Goal: Register for event/course

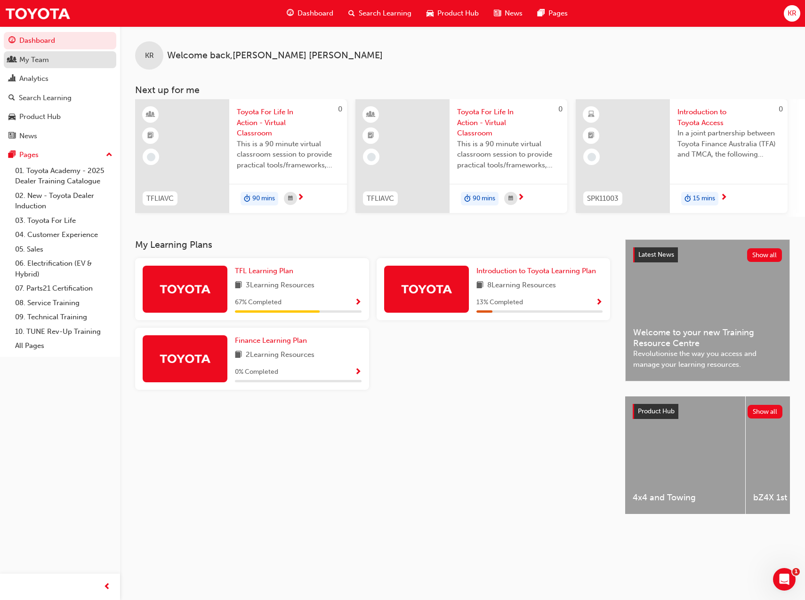
click at [33, 58] on div "My Team" at bounding box center [34, 60] width 30 height 11
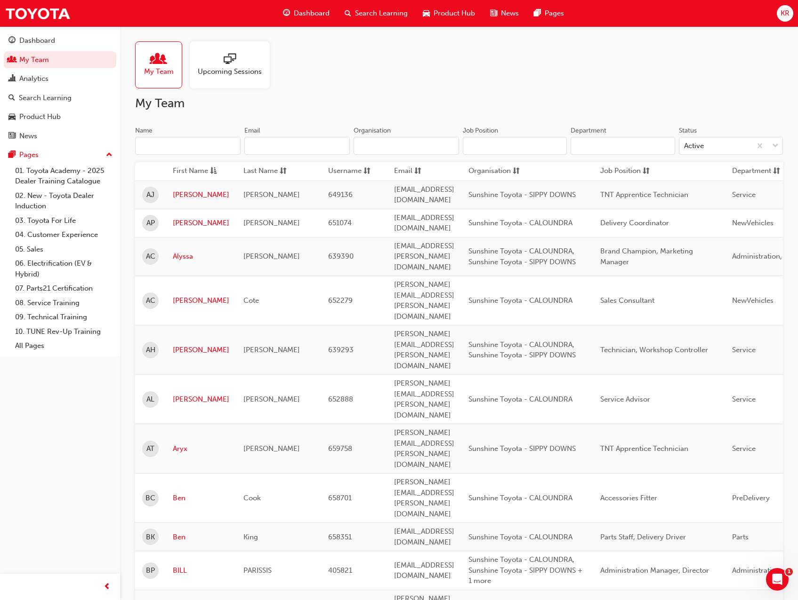
click at [220, 59] on div at bounding box center [230, 59] width 64 height 13
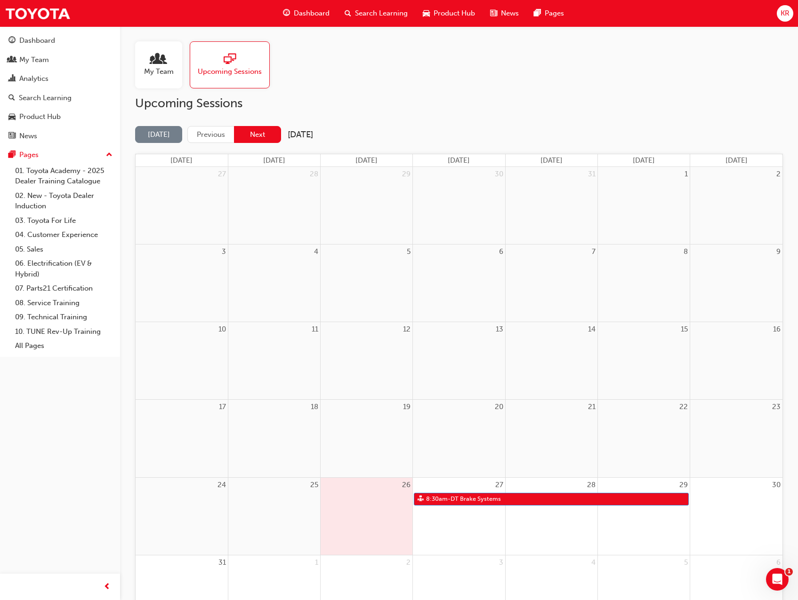
click at [259, 134] on button "Next" at bounding box center [257, 134] width 47 height 17
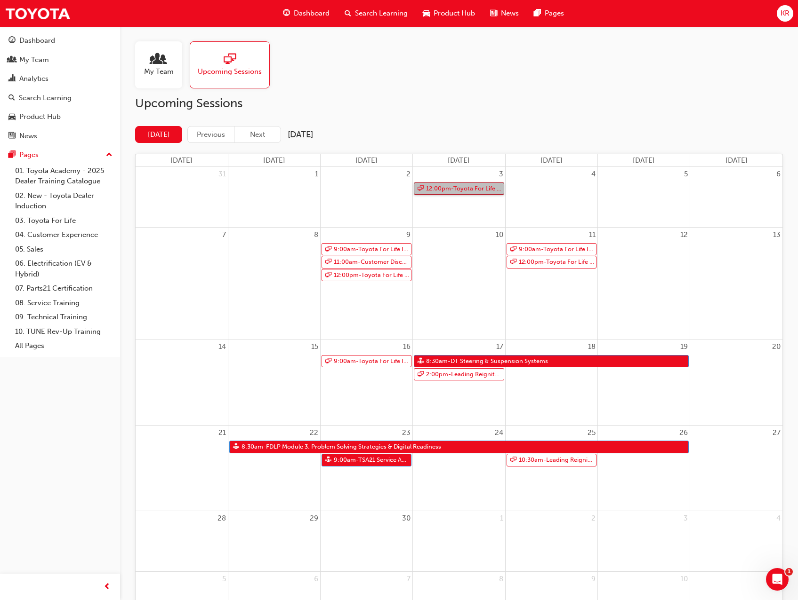
click at [461, 189] on link "12:00pm - Toyota For Life In Action - Virtual Classroom" at bounding box center [459, 189] width 90 height 13
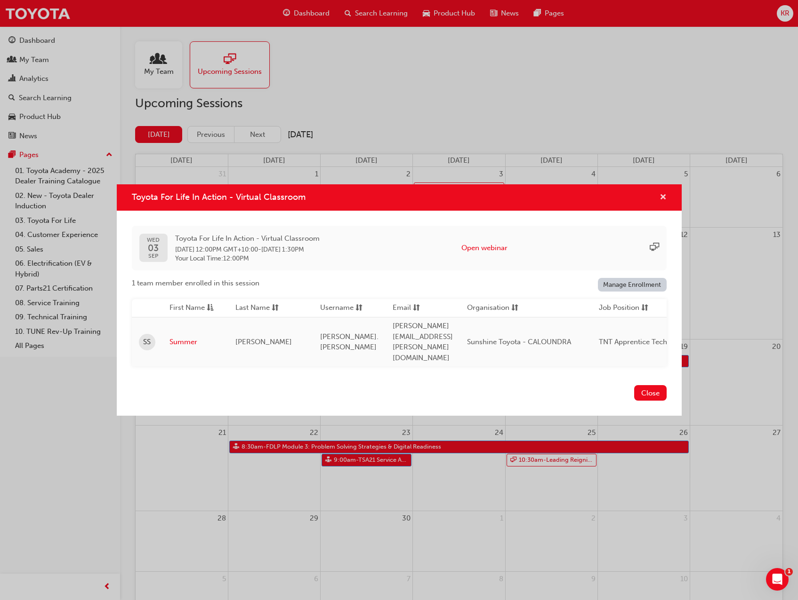
click at [666, 202] on span "cross-icon" at bounding box center [662, 198] width 7 height 8
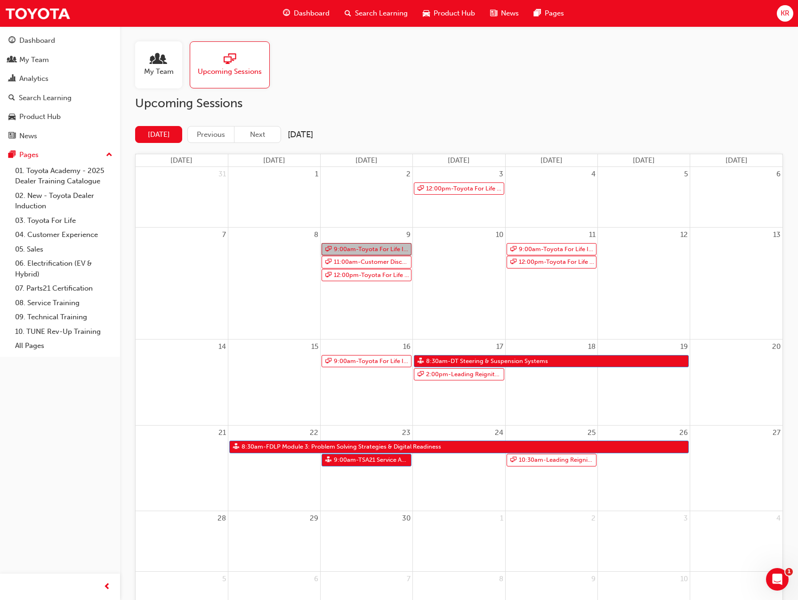
click at [374, 252] on link "9:00am - Toyota For Life In Action - Virtual Classroom" at bounding box center [366, 249] width 90 height 13
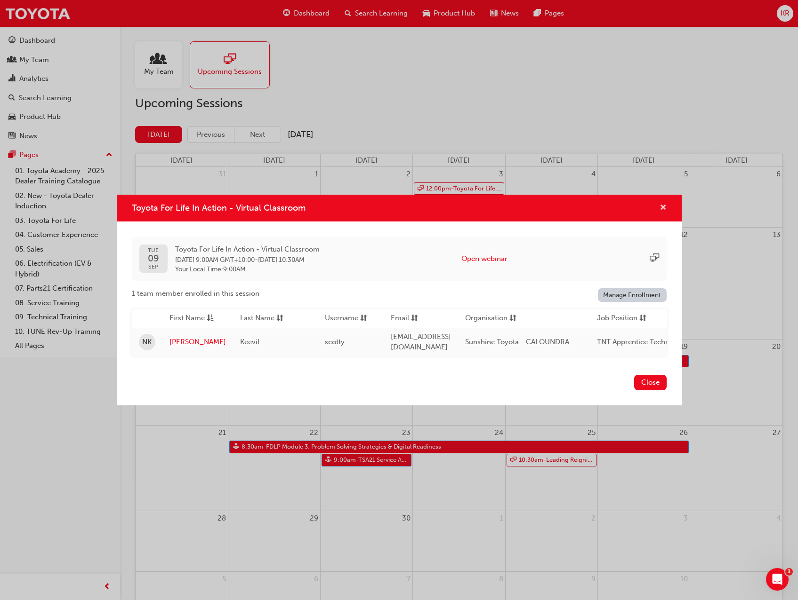
click at [663, 205] on span "cross-icon" at bounding box center [662, 208] width 7 height 8
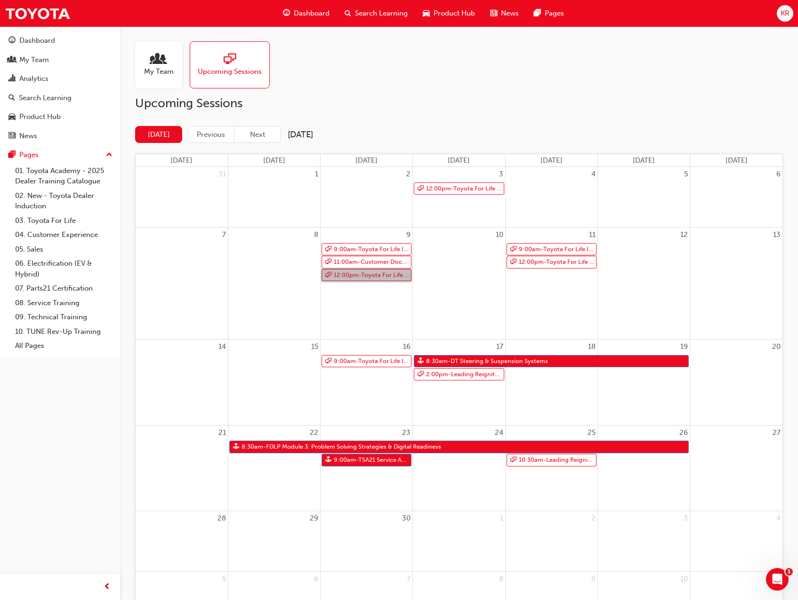
click at [378, 275] on link "12:00pm - Toyota For Life In Action - Virtual Classroom" at bounding box center [366, 275] width 90 height 13
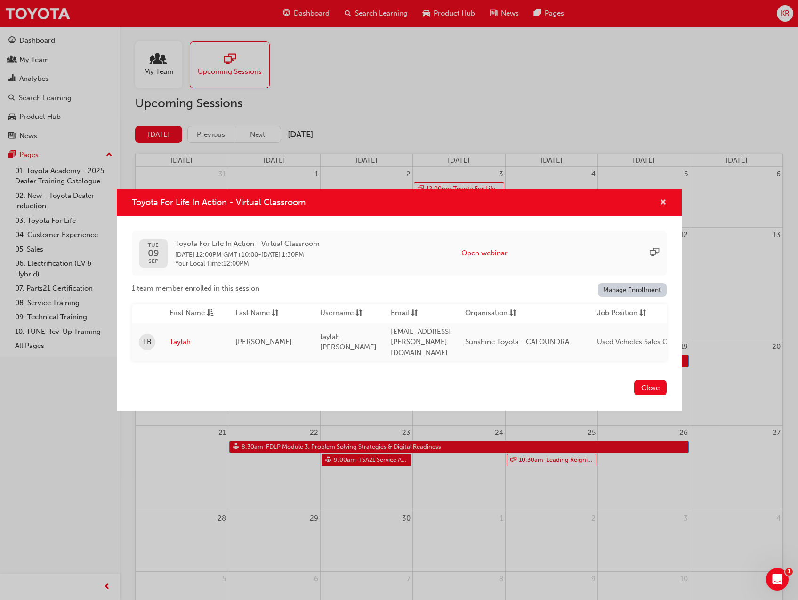
click at [661, 206] on span "cross-icon" at bounding box center [662, 203] width 7 height 8
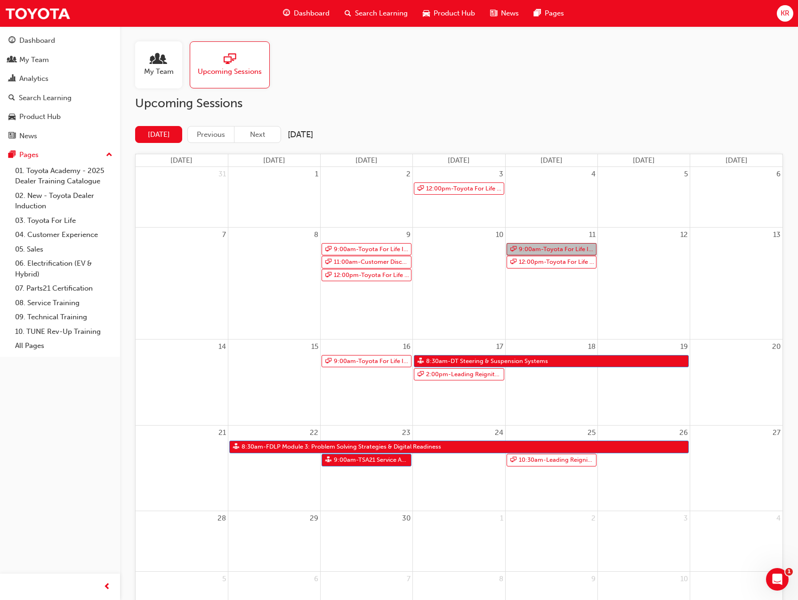
click at [555, 249] on link "9:00am - Toyota For Life In Action - Virtual Classroom" at bounding box center [551, 249] width 90 height 13
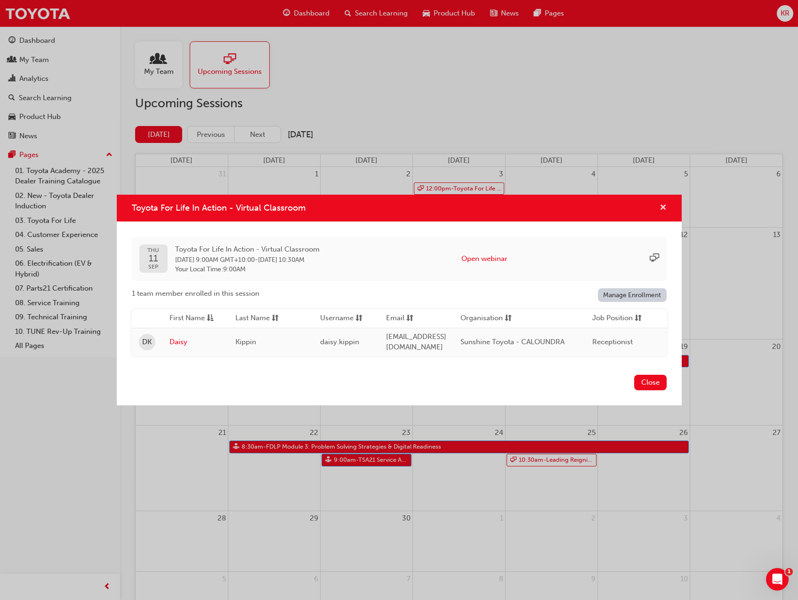
click at [662, 206] on span "cross-icon" at bounding box center [662, 208] width 7 height 8
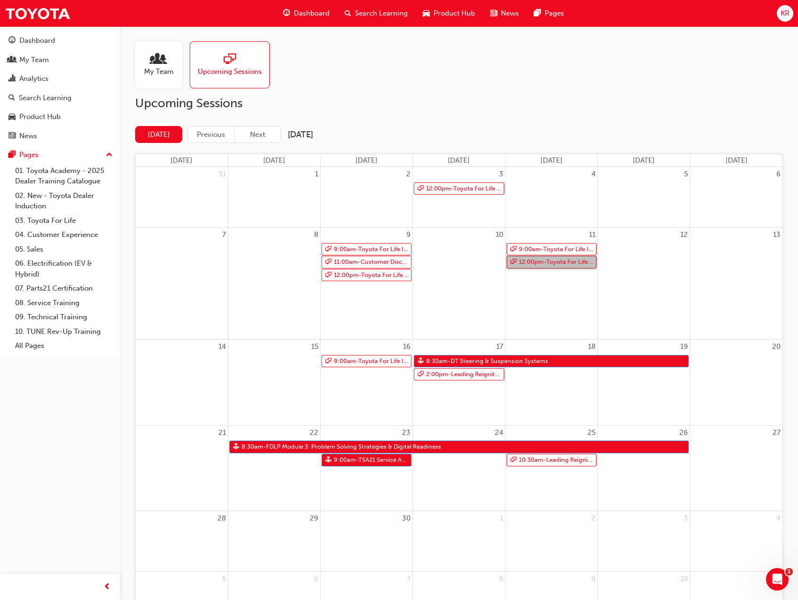
click at [543, 264] on link "12:00pm - Toyota For Life In Action - Virtual Classroom" at bounding box center [551, 262] width 90 height 13
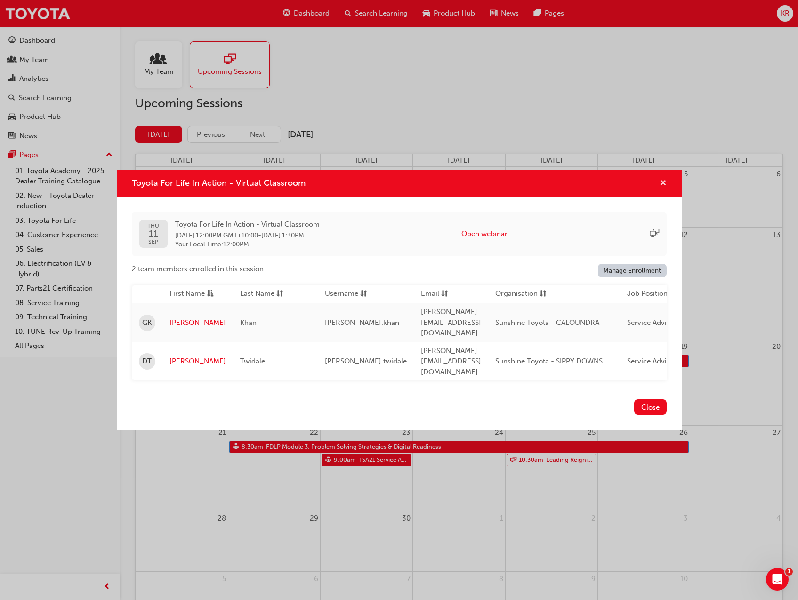
click at [663, 188] on span "cross-icon" at bounding box center [662, 184] width 7 height 8
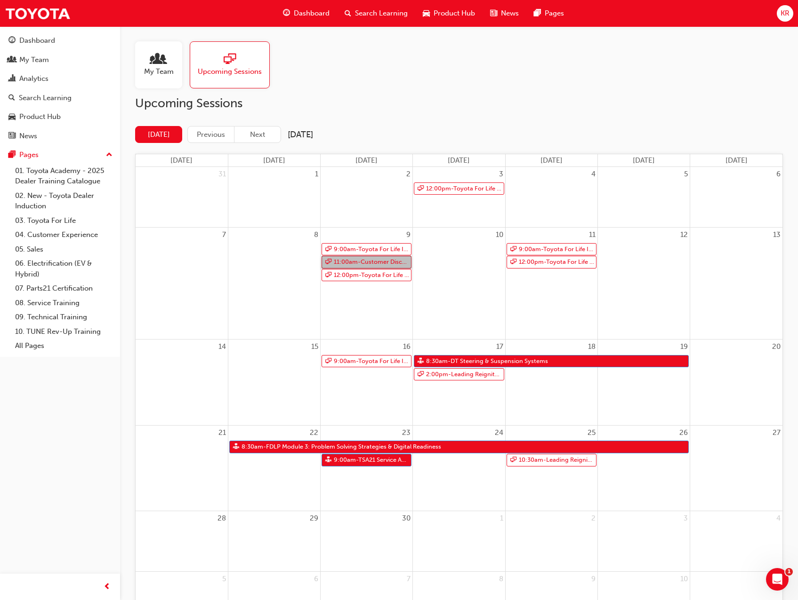
click at [368, 264] on link "11:00am - Customer Discovery: Virtual Skill Building Course - [GEOGRAPHIC_DATA]…" at bounding box center [366, 262] width 90 height 13
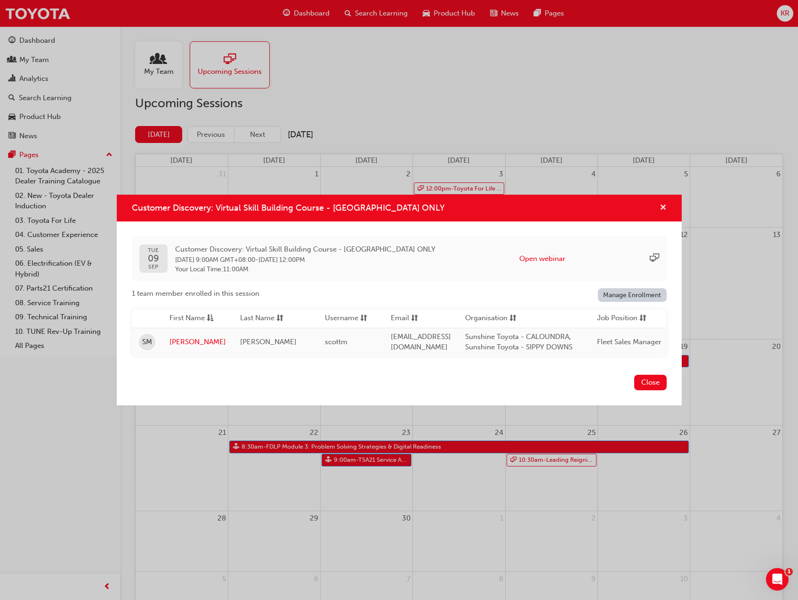
click at [662, 204] on span "cross-icon" at bounding box center [662, 208] width 7 height 8
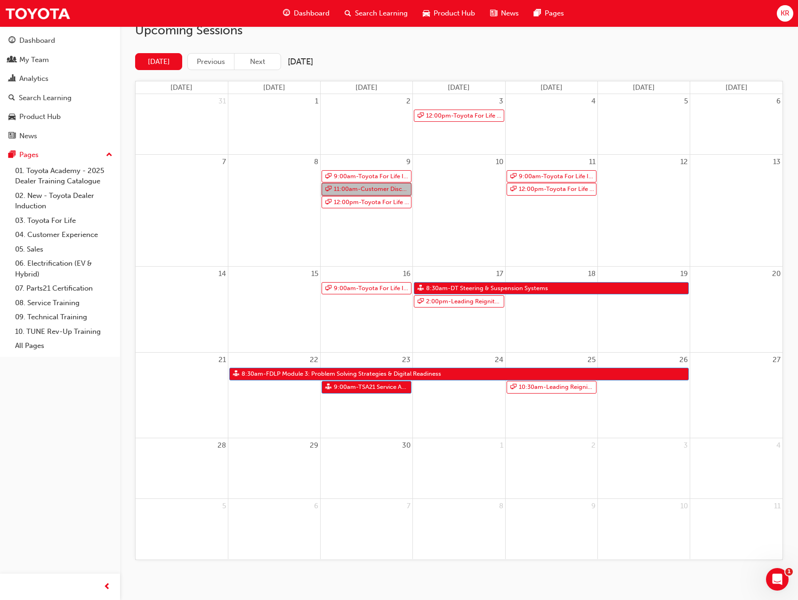
scroll to position [79, 0]
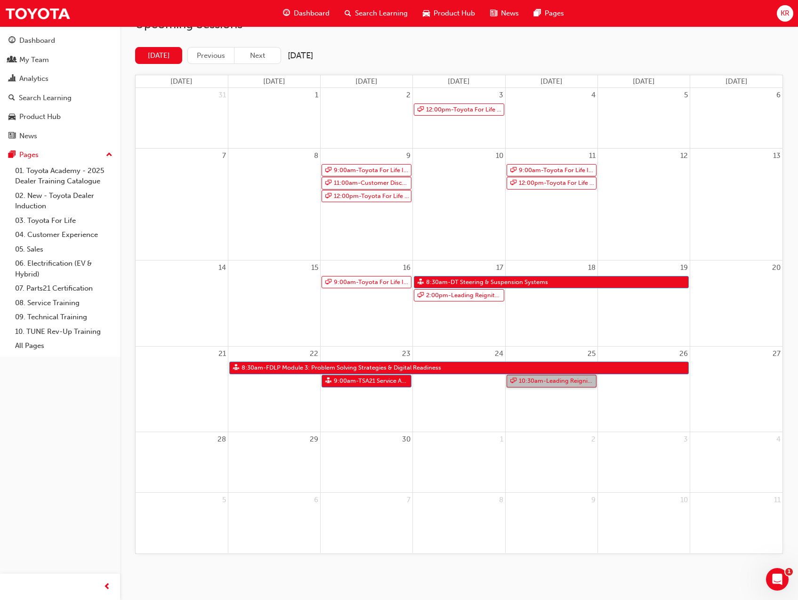
click at [563, 379] on link "10:30am - Leading Reignite Part 2 - Virtual Classroom" at bounding box center [551, 381] width 90 height 13
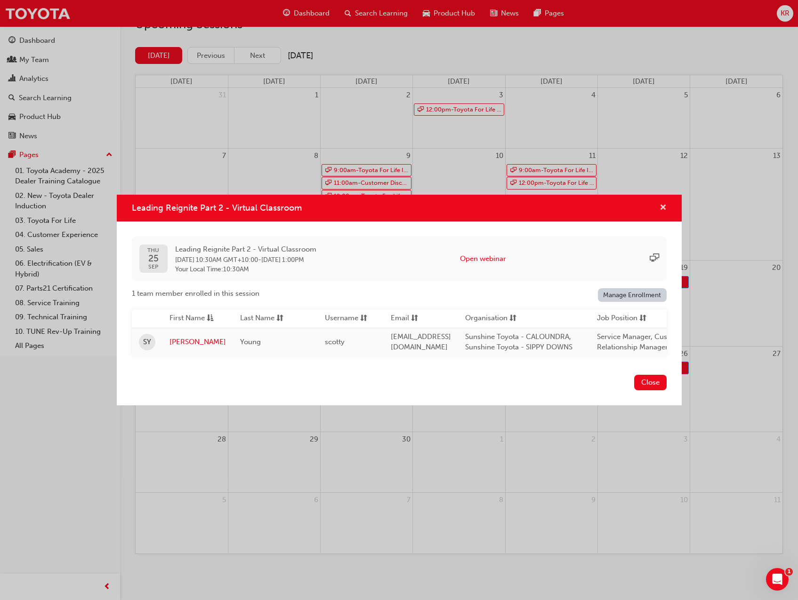
click at [664, 204] on span "cross-icon" at bounding box center [662, 208] width 7 height 8
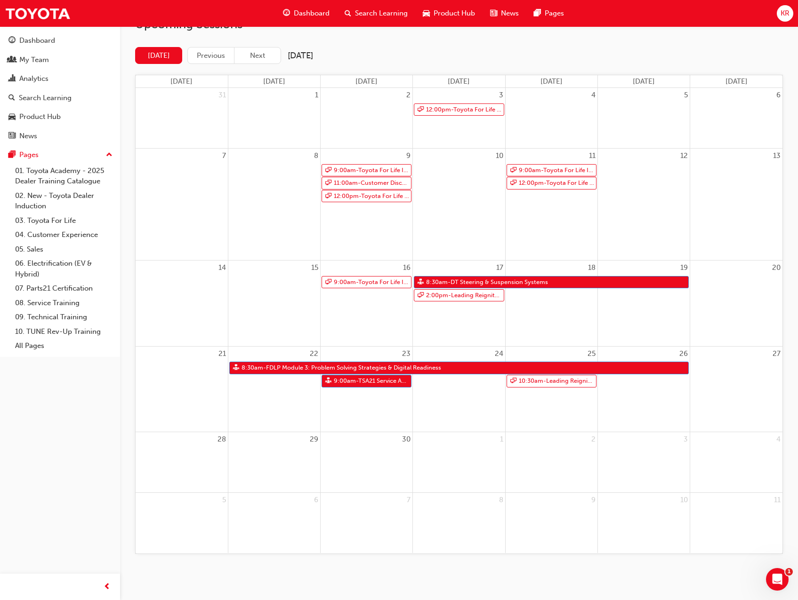
click at [751, 336] on div "20" at bounding box center [736, 303] width 92 height 85
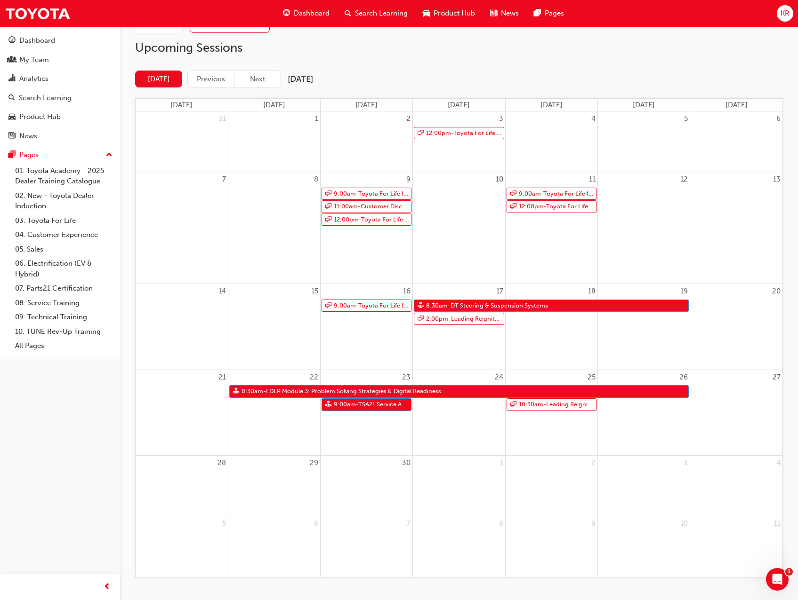
scroll to position [44, 0]
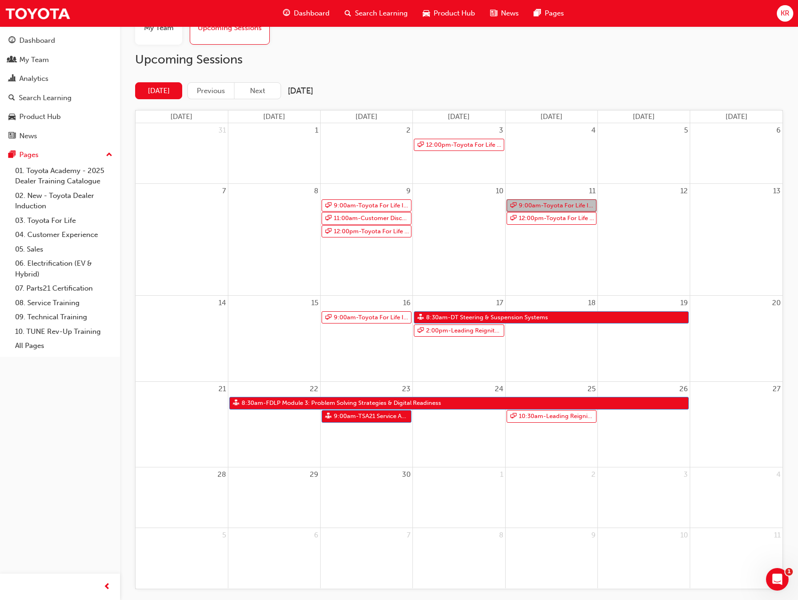
click at [556, 205] on link "9:00am - Toyota For Life In Action - Virtual Classroom" at bounding box center [551, 206] width 90 height 13
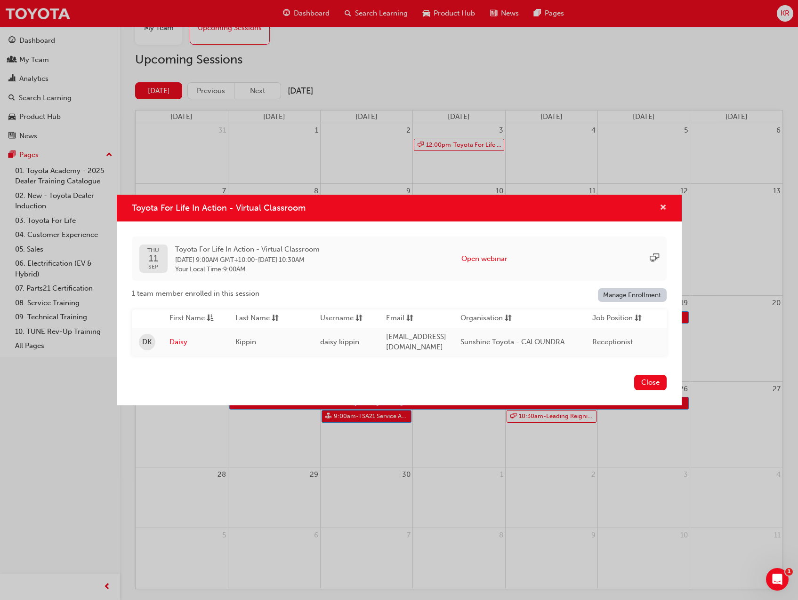
click at [662, 208] on span "cross-icon" at bounding box center [662, 208] width 7 height 8
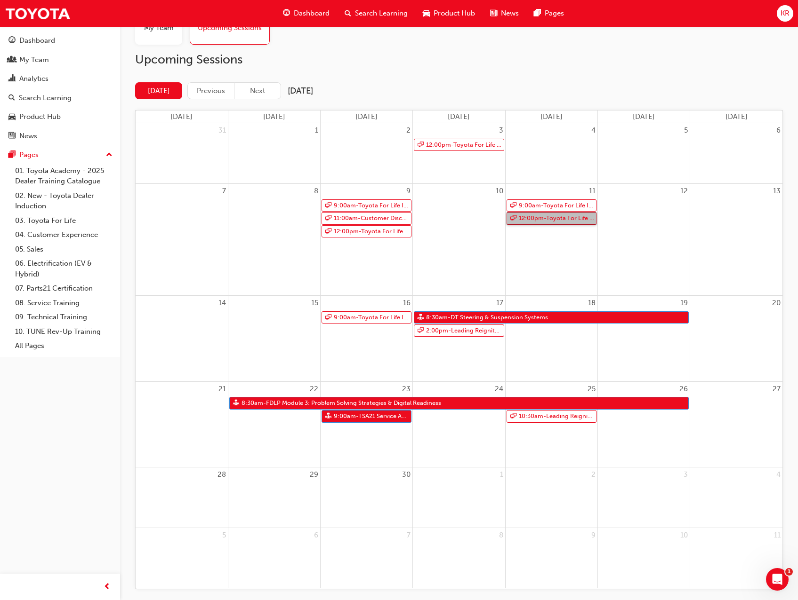
click at [561, 218] on link "12:00pm - Toyota For Life In Action - Virtual Classroom" at bounding box center [551, 218] width 90 height 13
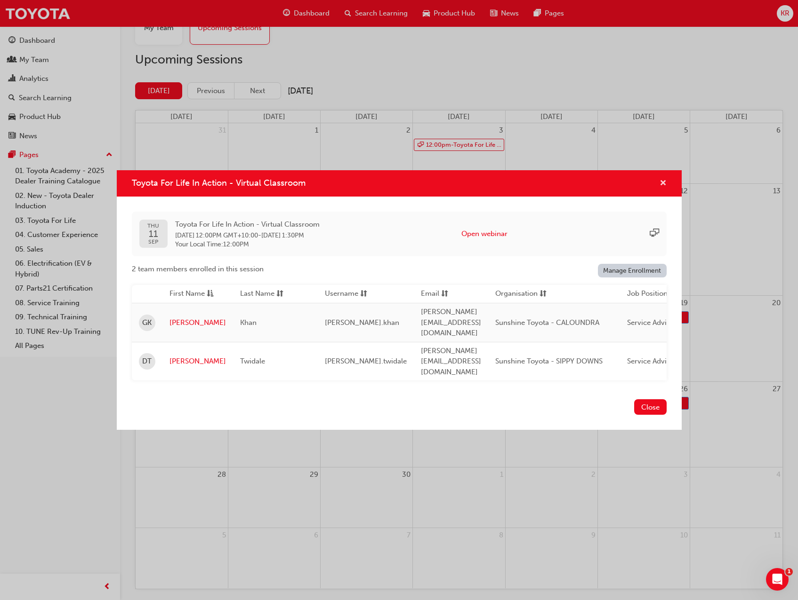
click at [662, 188] on span "cross-icon" at bounding box center [662, 184] width 7 height 8
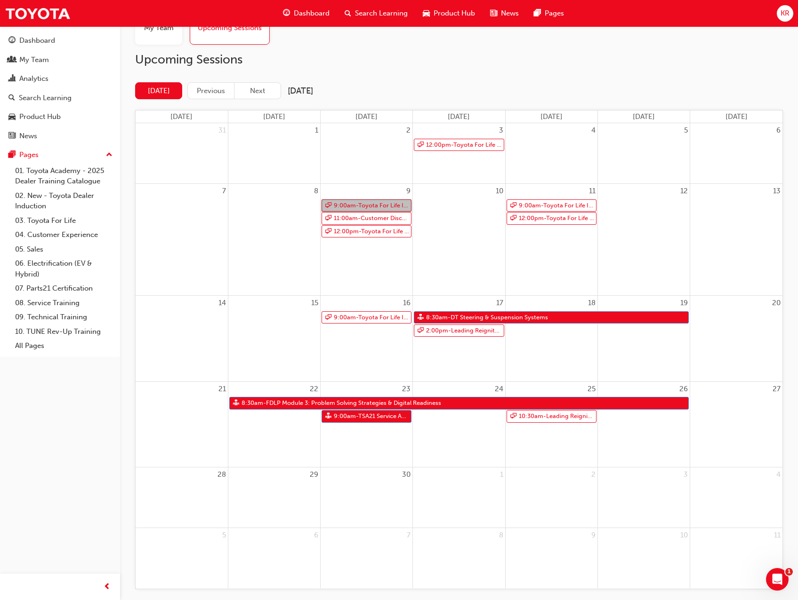
click at [357, 206] on link "9:00am - Toyota For Life In Action - Virtual Classroom" at bounding box center [366, 206] width 90 height 13
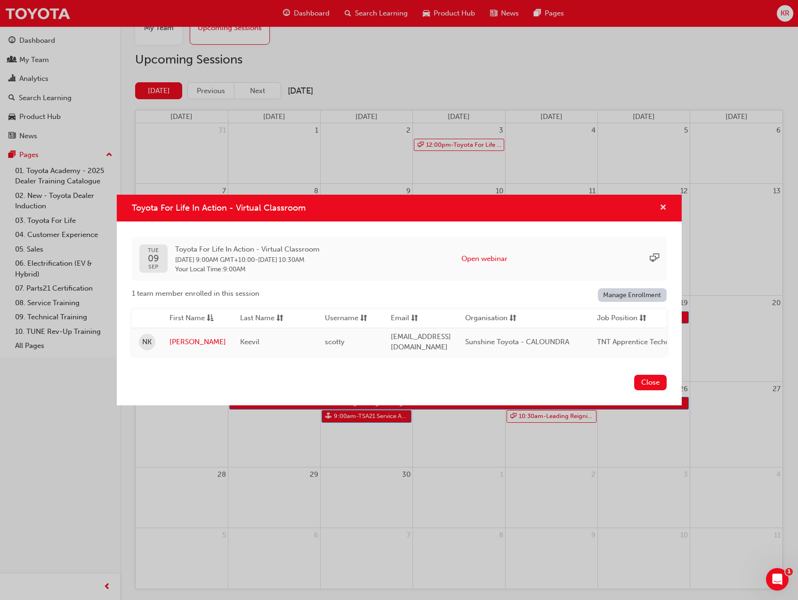
click at [664, 205] on span "cross-icon" at bounding box center [662, 208] width 7 height 8
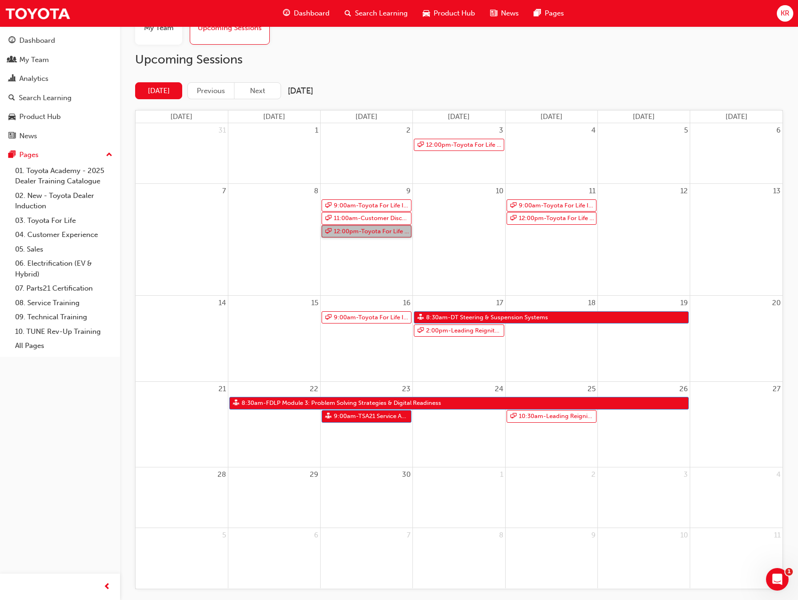
click at [354, 228] on link "12:00pm - Toyota For Life In Action - Virtual Classroom" at bounding box center [366, 231] width 90 height 13
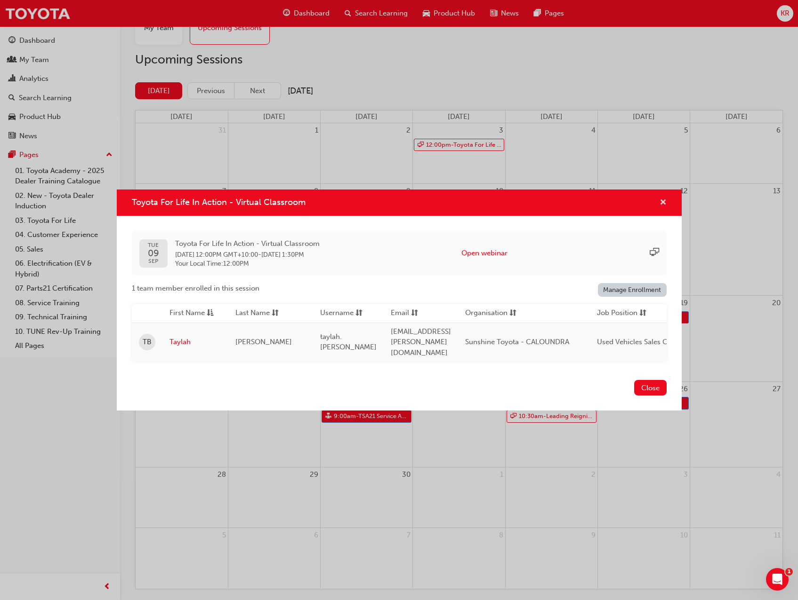
click at [662, 205] on span "cross-icon" at bounding box center [662, 203] width 7 height 8
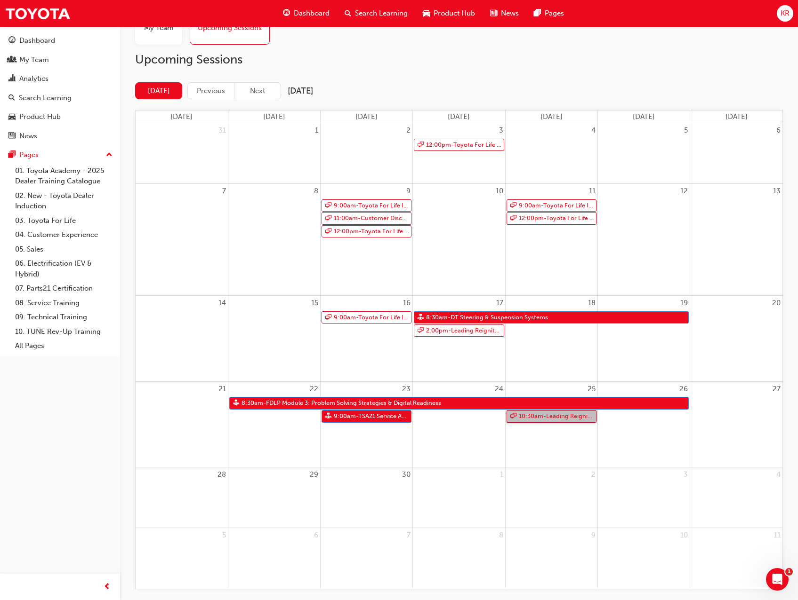
click at [544, 417] on link "10:30am - Leading Reignite Part 2 - Virtual Classroom" at bounding box center [551, 416] width 90 height 13
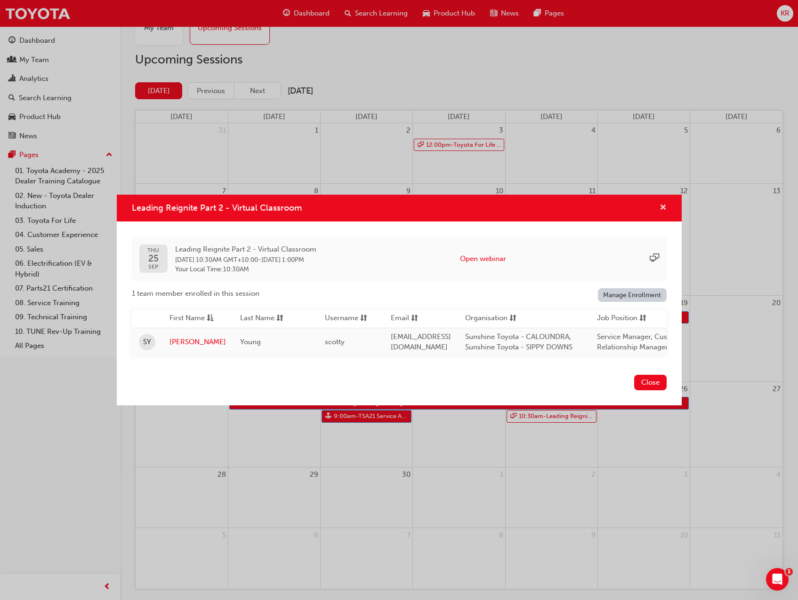
click at [663, 204] on span "cross-icon" at bounding box center [662, 208] width 7 height 8
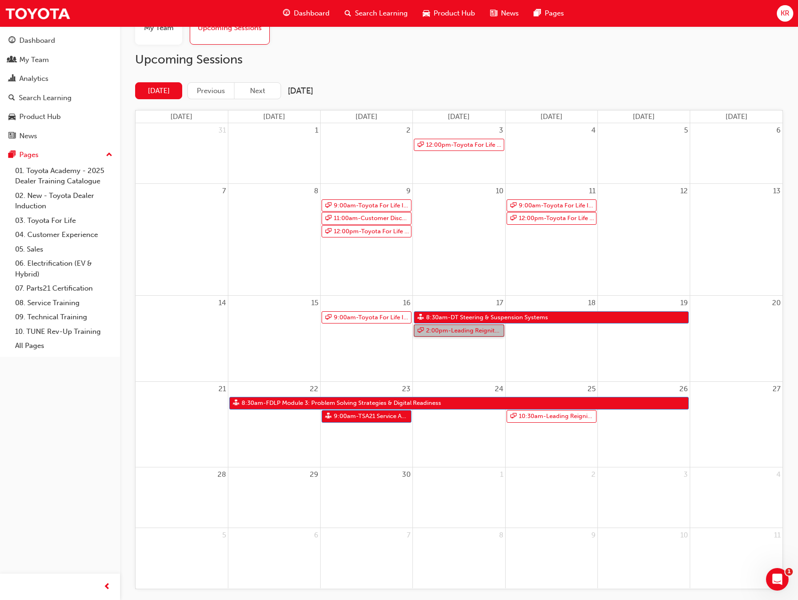
click at [450, 330] on link "2:00pm - Leading Reignite Part 2 - Virtual Classroom" at bounding box center [459, 331] width 90 height 13
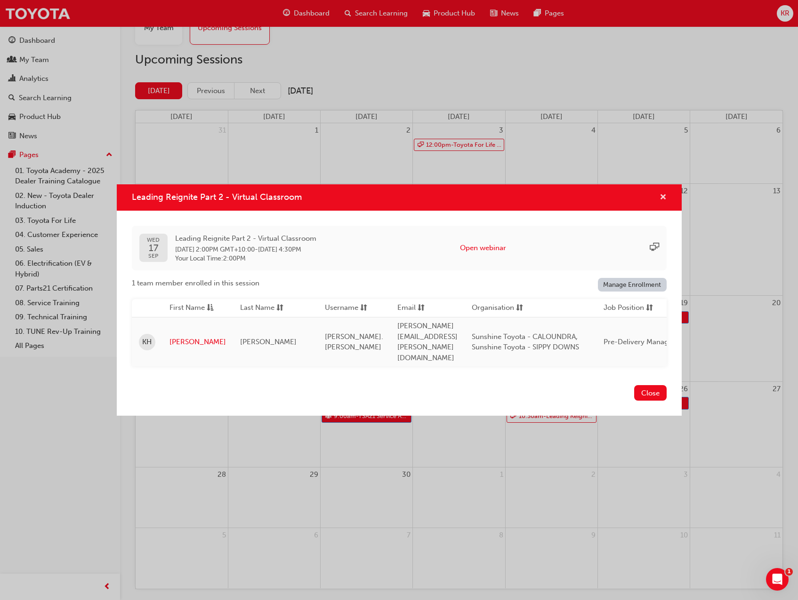
click at [663, 202] on span "cross-icon" at bounding box center [662, 198] width 7 height 8
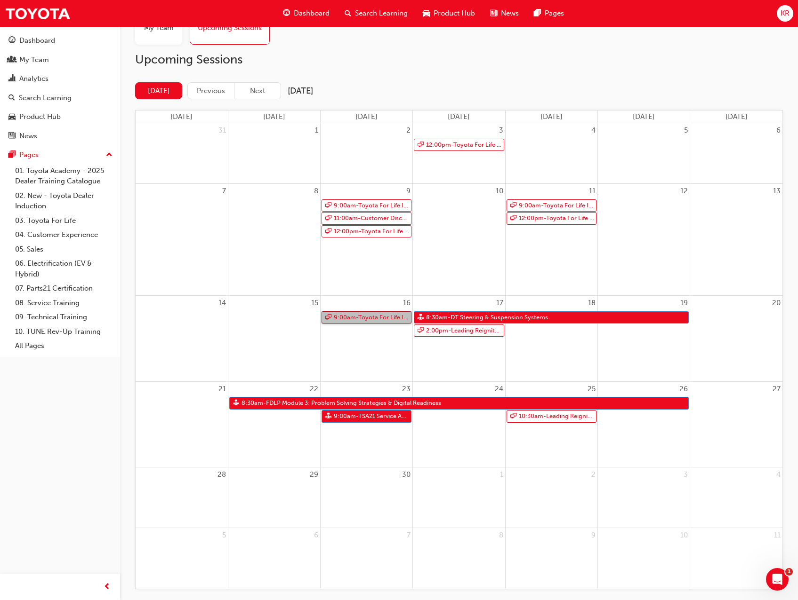
click at [362, 319] on link "9:00am - Toyota For Life In Action - Virtual Classroom" at bounding box center [366, 318] width 90 height 13
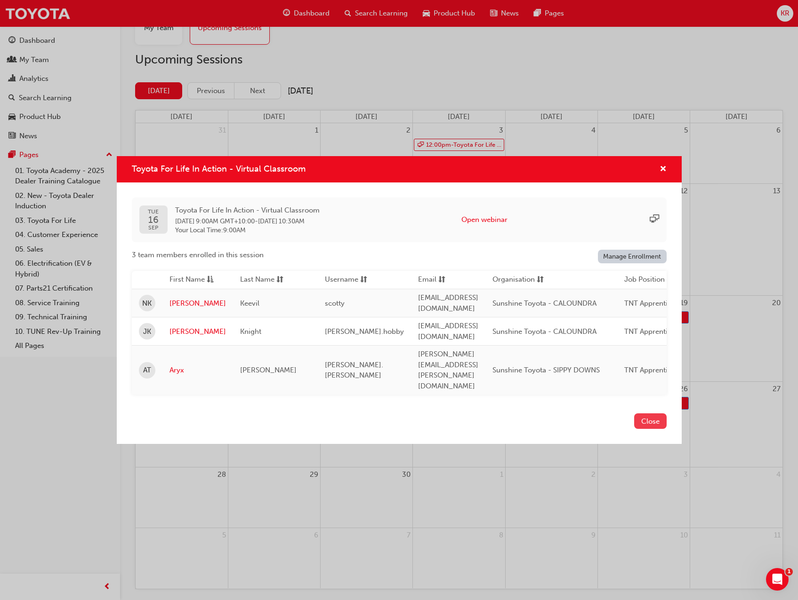
click at [651, 414] on button "Close" at bounding box center [650, 422] width 32 height 16
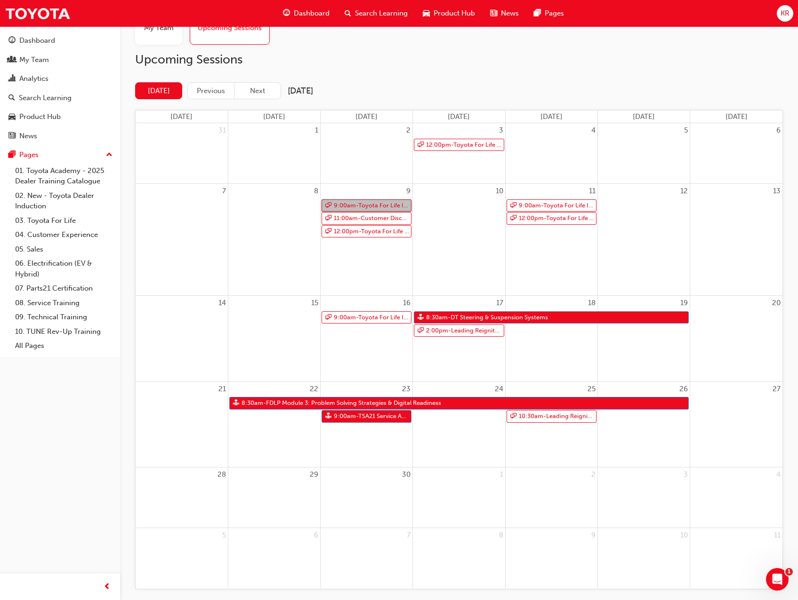
click at [357, 205] on link "9:00am - Toyota For Life In Action - Virtual Classroom" at bounding box center [366, 206] width 90 height 13
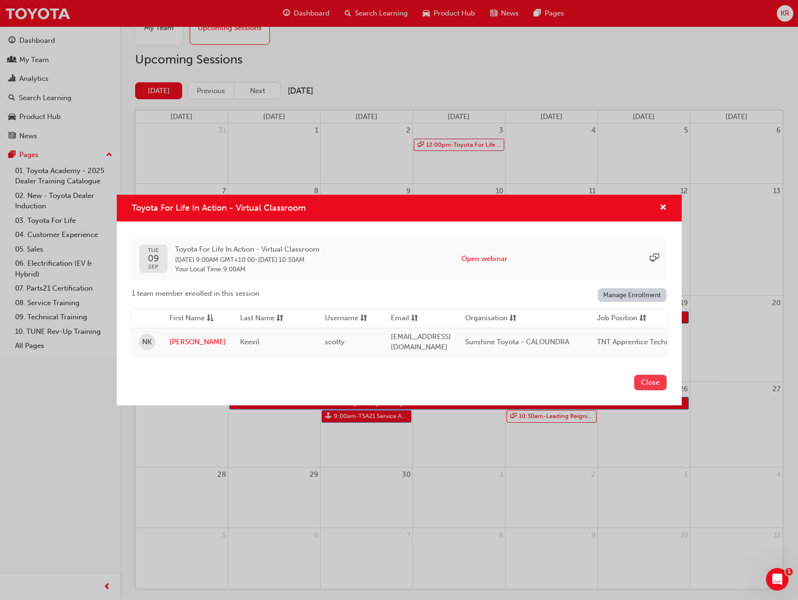
click at [653, 383] on button "Close" at bounding box center [650, 383] width 32 height 16
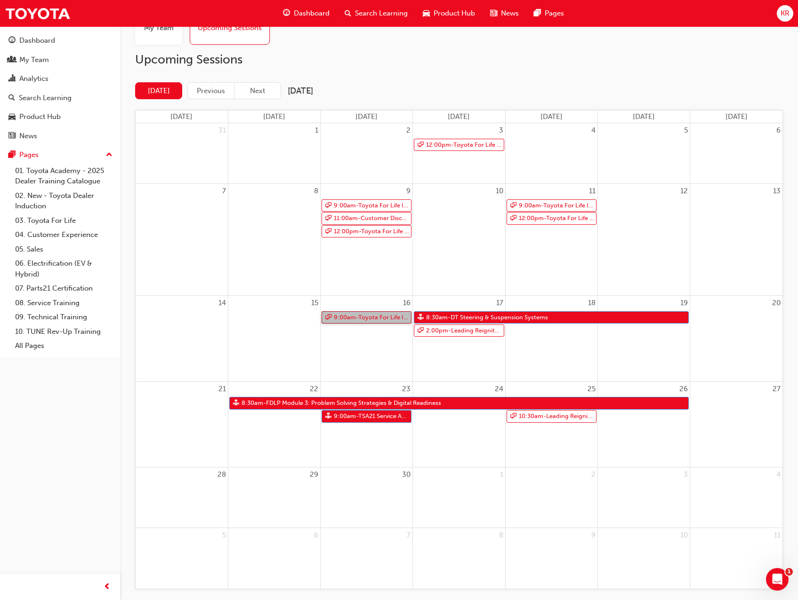
click at [376, 318] on link "9:00am - Toyota For Life In Action - Virtual Classroom" at bounding box center [366, 318] width 90 height 13
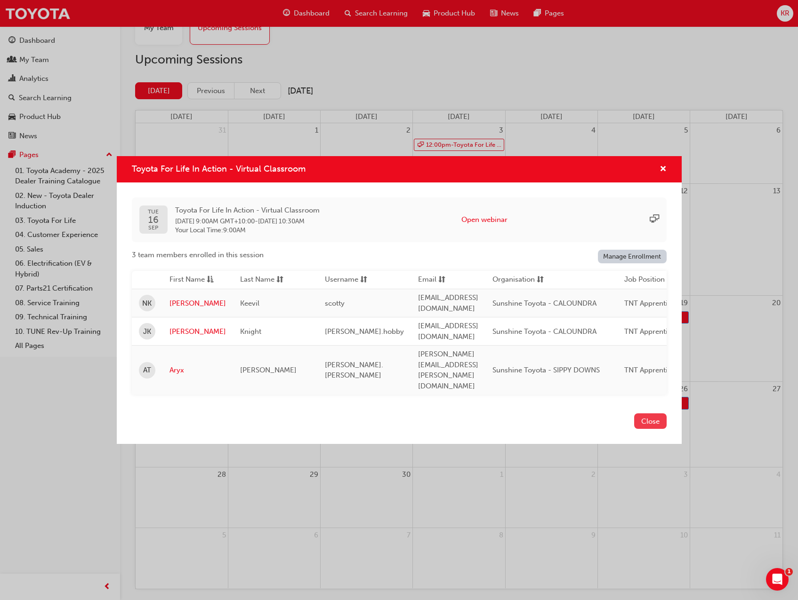
click at [649, 414] on button "Close" at bounding box center [650, 422] width 32 height 16
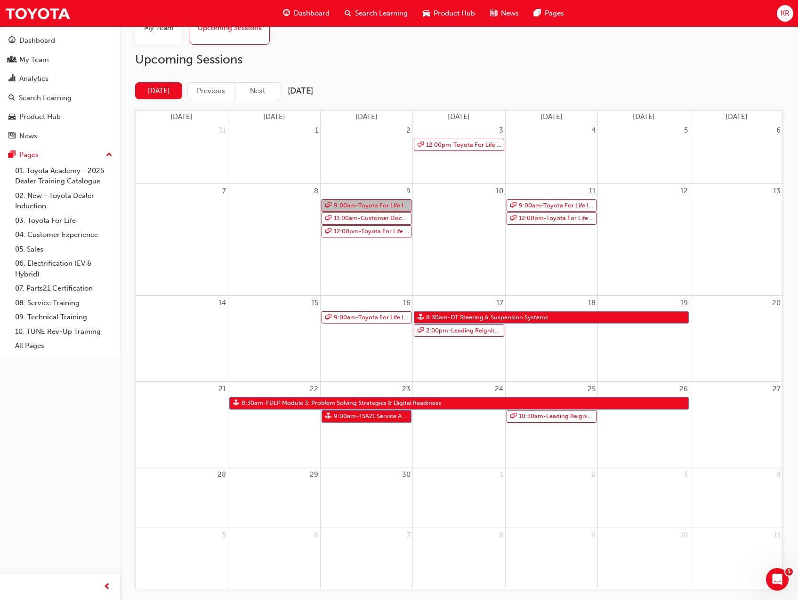
click at [351, 208] on link "9:00am - Toyota For Life In Action - Virtual Classroom" at bounding box center [366, 206] width 90 height 13
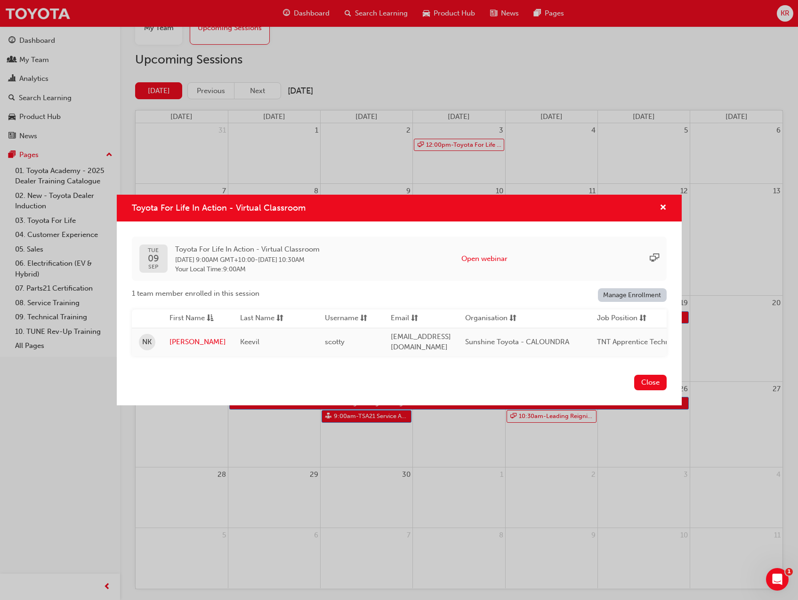
click at [668, 207] on div "Toyota For Life In Action - Virtual Classroom" at bounding box center [399, 208] width 565 height 27
drag, startPoint x: 663, startPoint y: 203, endPoint x: 649, endPoint y: 204, distance: 13.7
click at [663, 204] on span "cross-icon" at bounding box center [662, 208] width 7 height 8
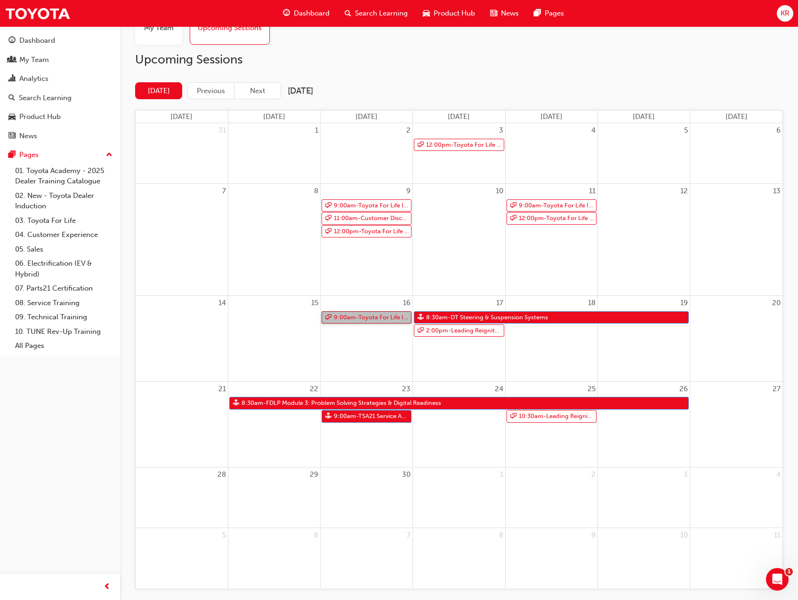
click at [355, 319] on link "9:00am - Toyota For Life In Action - Virtual Classroom" at bounding box center [366, 318] width 90 height 13
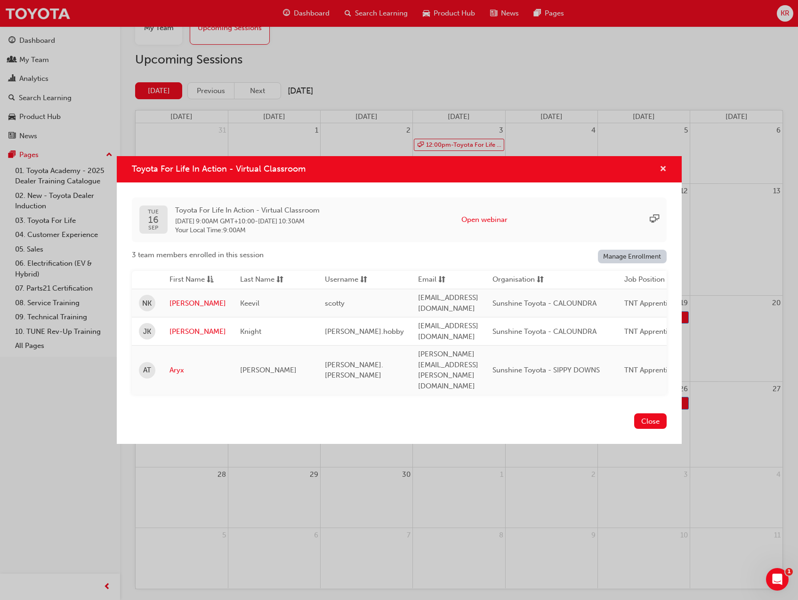
click at [661, 174] on span "cross-icon" at bounding box center [662, 170] width 7 height 8
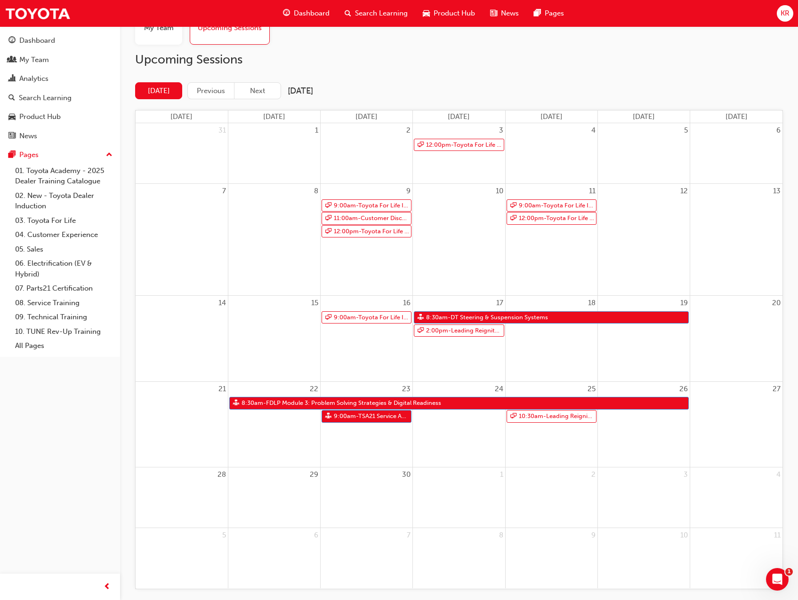
click at [235, 241] on div "8" at bounding box center [274, 240] width 92 height 112
click at [542, 206] on link "9:00am - Toyota For Life In Action - Virtual Classroom" at bounding box center [551, 206] width 90 height 13
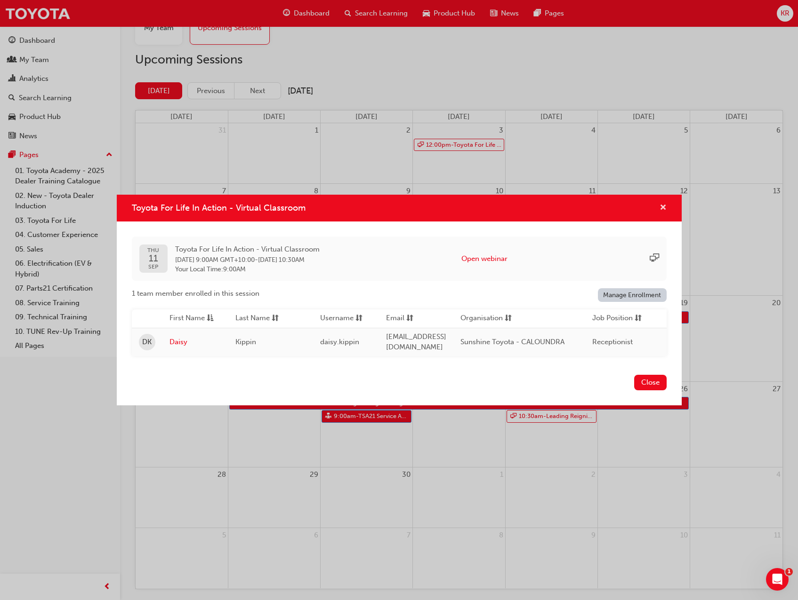
click at [662, 205] on span "cross-icon" at bounding box center [662, 208] width 7 height 8
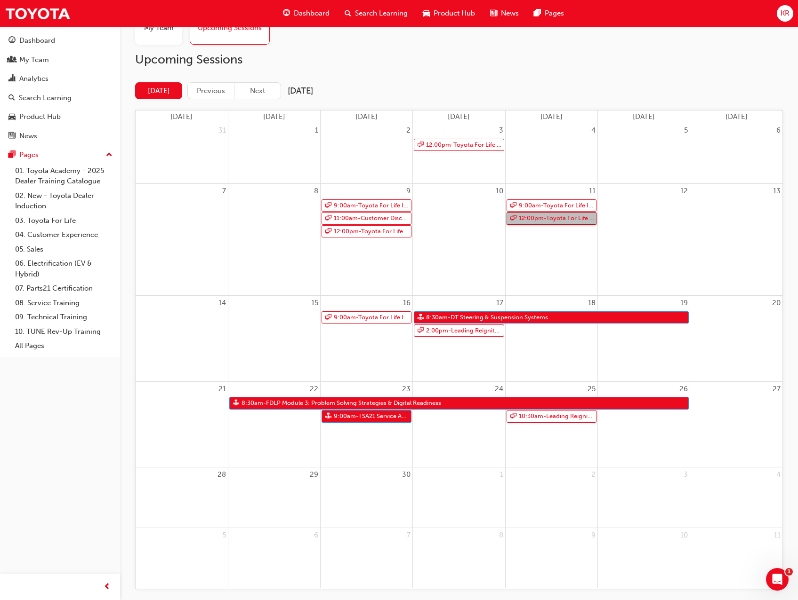
click at [569, 220] on link "12:00pm - Toyota For Life In Action - Virtual Classroom" at bounding box center [551, 218] width 90 height 13
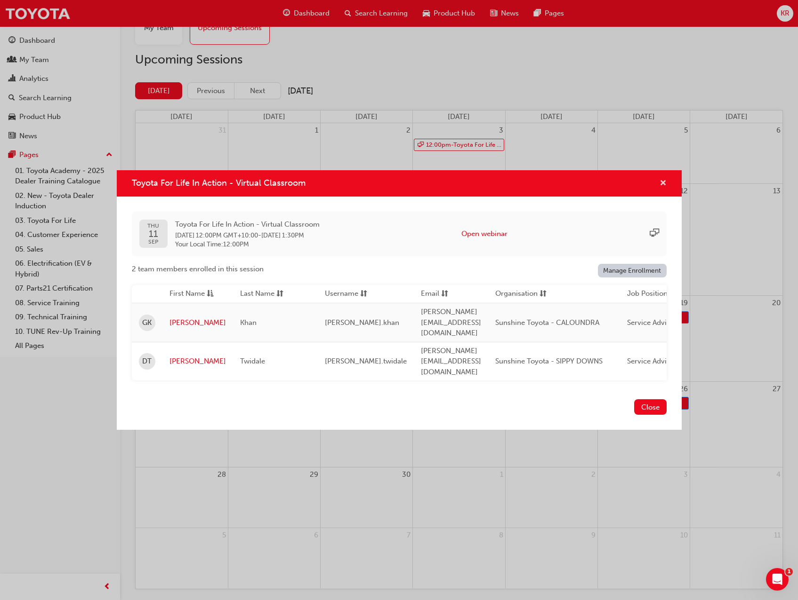
click at [662, 188] on span "cross-icon" at bounding box center [662, 184] width 7 height 8
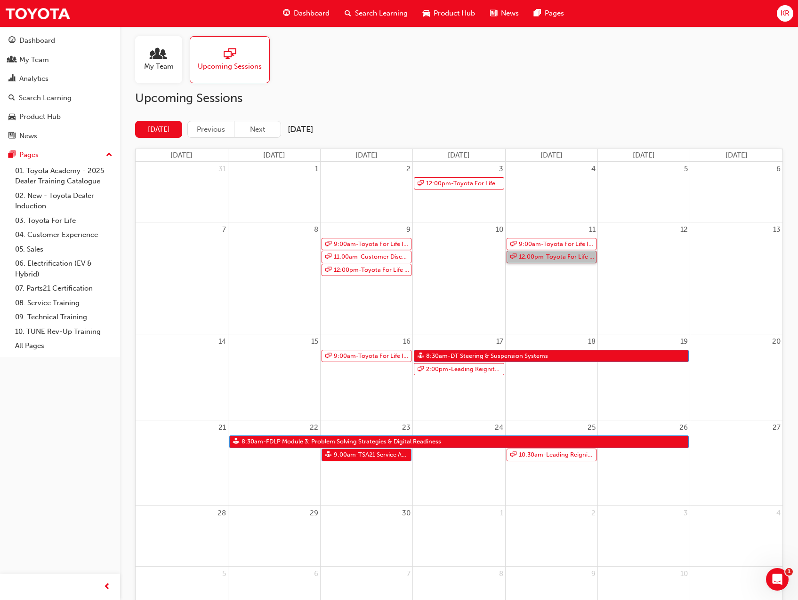
scroll to position [0, 0]
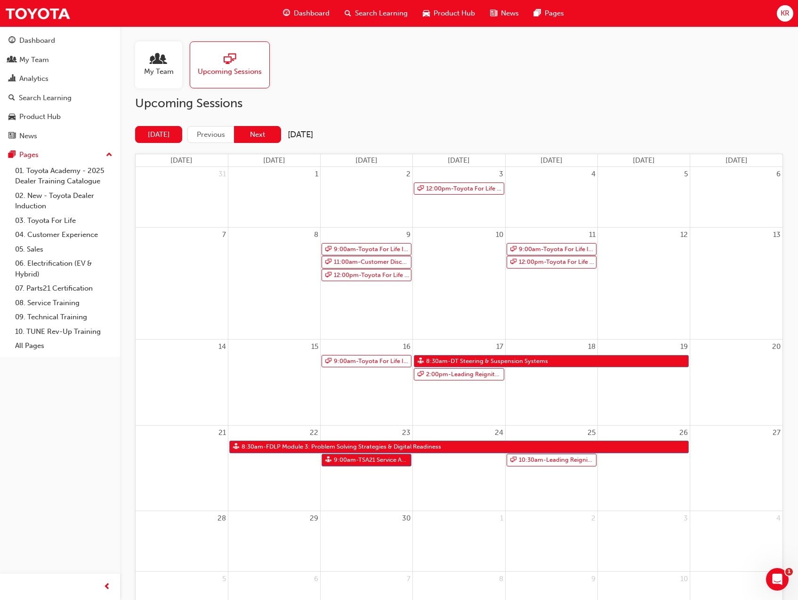
click at [262, 138] on button "Next" at bounding box center [257, 134] width 47 height 17
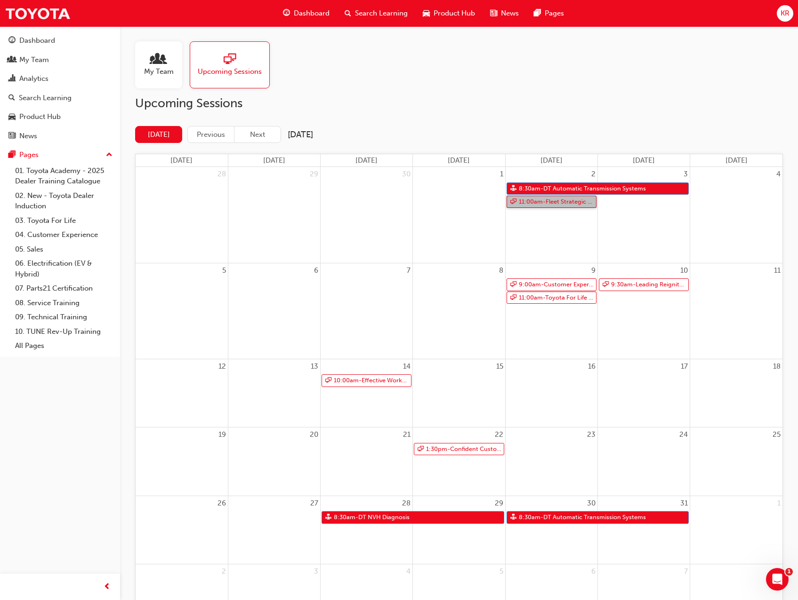
click at [545, 202] on link "11:00am - Fleet Strategic Sales Process - Advanced" at bounding box center [551, 202] width 90 height 13
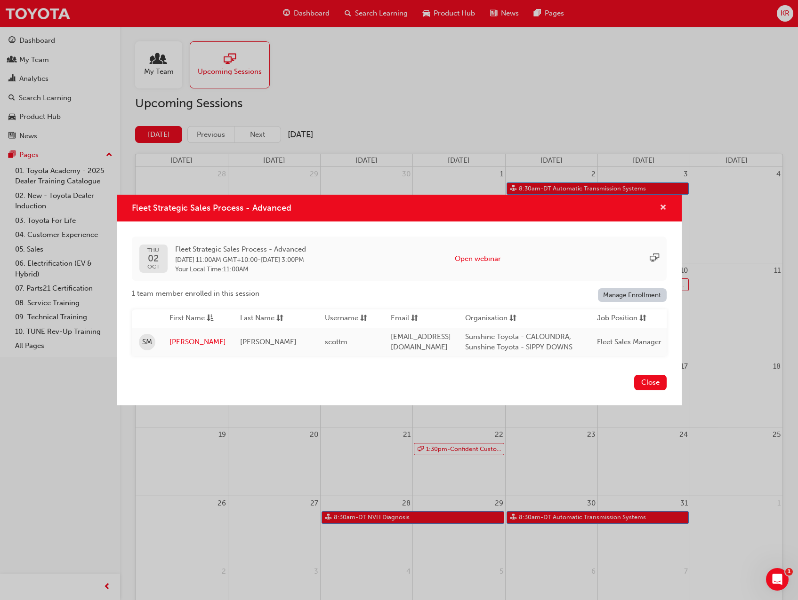
click at [664, 205] on span "cross-icon" at bounding box center [662, 208] width 7 height 8
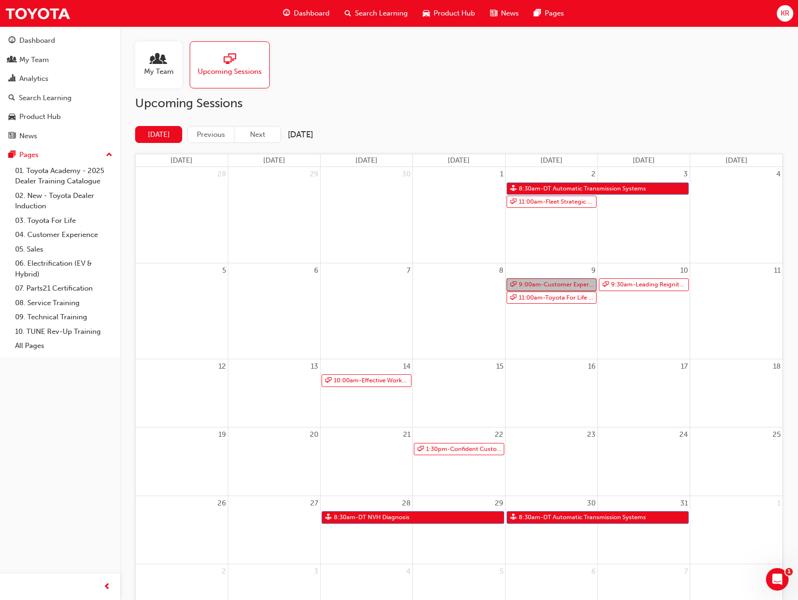
click at [555, 286] on link "9:00am - Customer Experience in Action" at bounding box center [551, 285] width 90 height 13
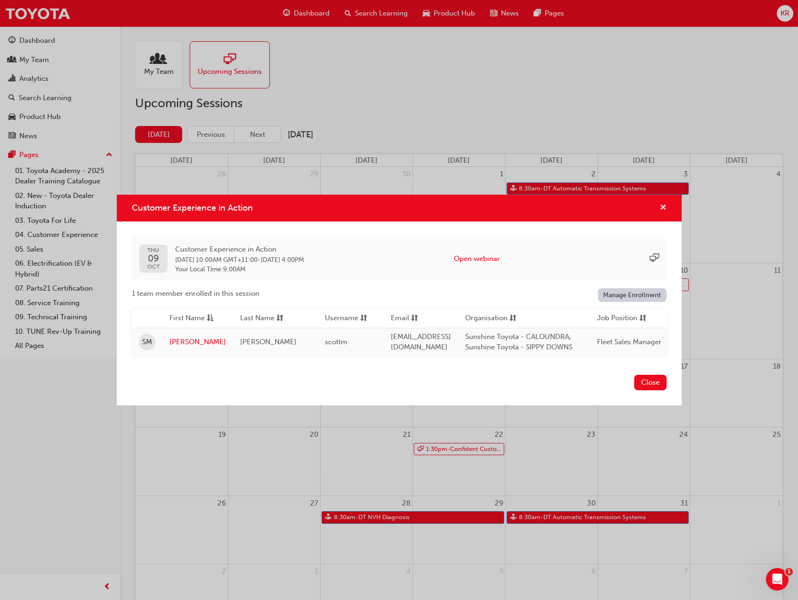
click at [663, 204] on span "cross-icon" at bounding box center [662, 208] width 7 height 8
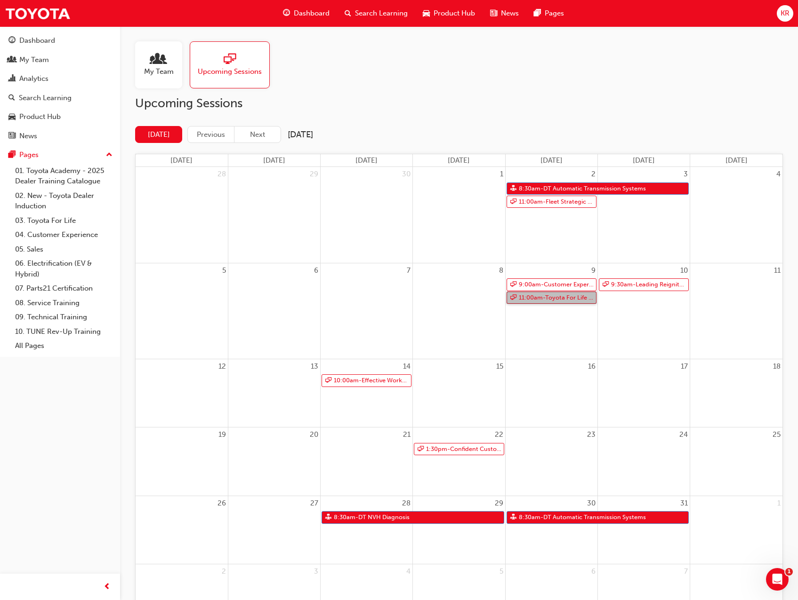
click at [546, 296] on link "11:00am - Toyota For Life In Action - Virtual Classroom" at bounding box center [551, 298] width 90 height 13
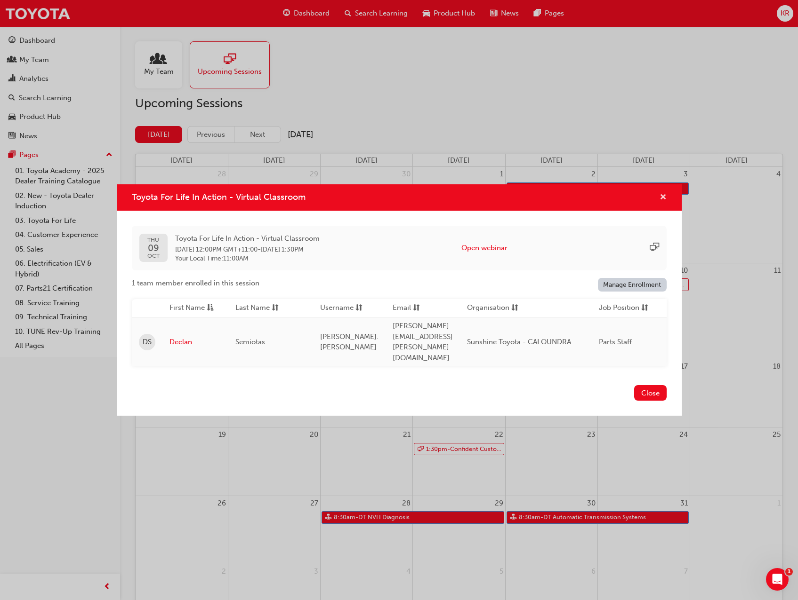
click at [661, 202] on span "cross-icon" at bounding box center [662, 198] width 7 height 8
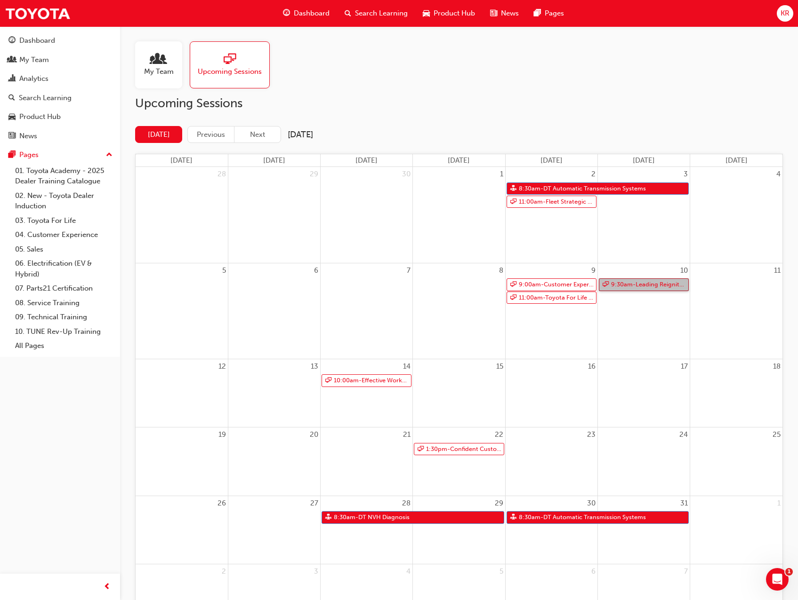
click at [650, 285] on link "9:30am - Leading Reignite Part 2 - Virtual Classroom" at bounding box center [644, 285] width 90 height 13
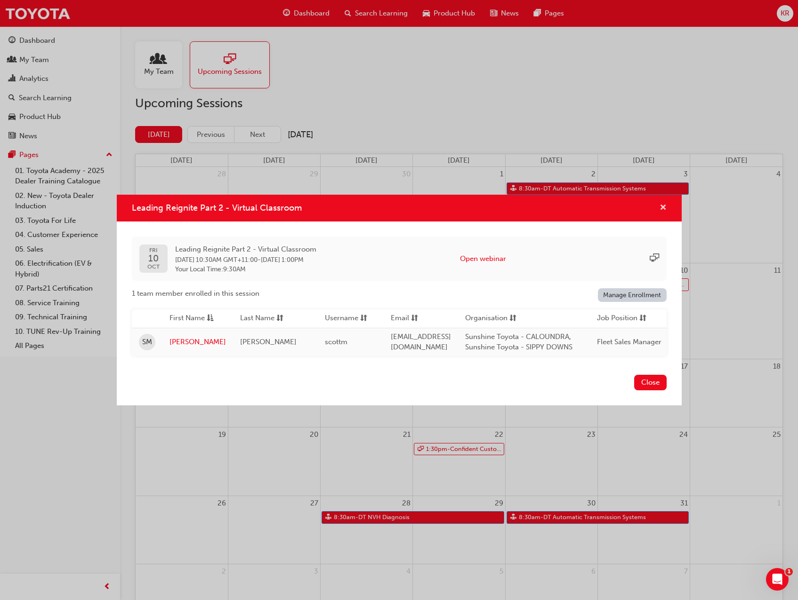
click at [662, 206] on span "cross-icon" at bounding box center [662, 208] width 7 height 8
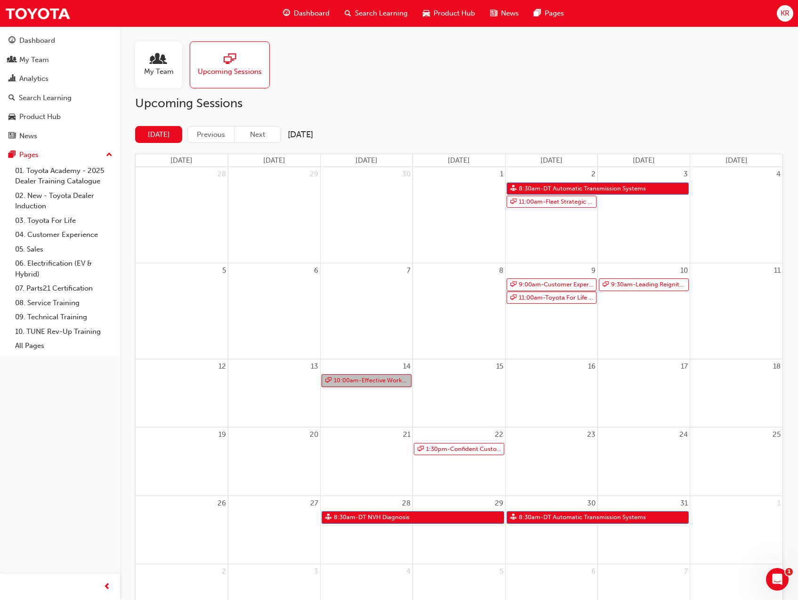
click at [361, 378] on link "10:00am - Effective Workplace Communication" at bounding box center [366, 381] width 90 height 13
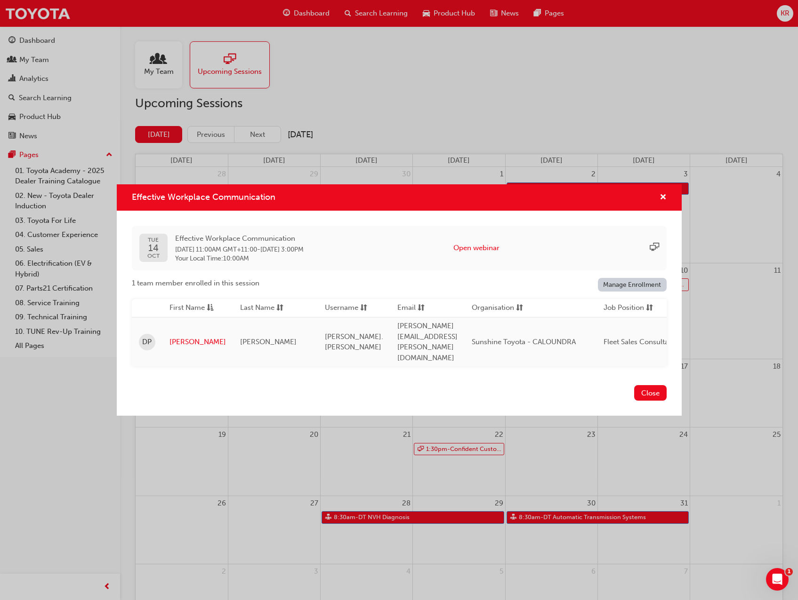
click at [666, 205] on div "Effective Workplace Communication" at bounding box center [399, 197] width 565 height 27
click at [661, 202] on span "cross-icon" at bounding box center [662, 198] width 7 height 8
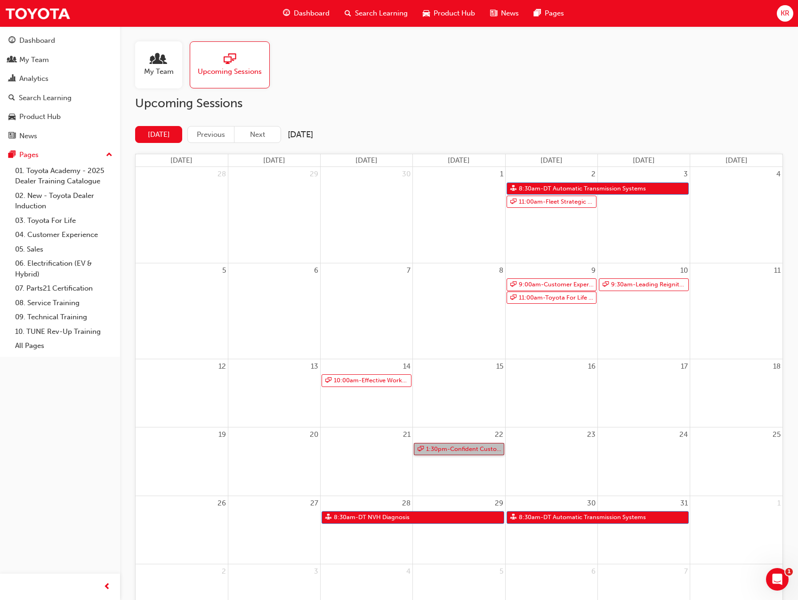
click at [454, 451] on link "1:30pm - Confident Customer Conversations" at bounding box center [459, 449] width 90 height 13
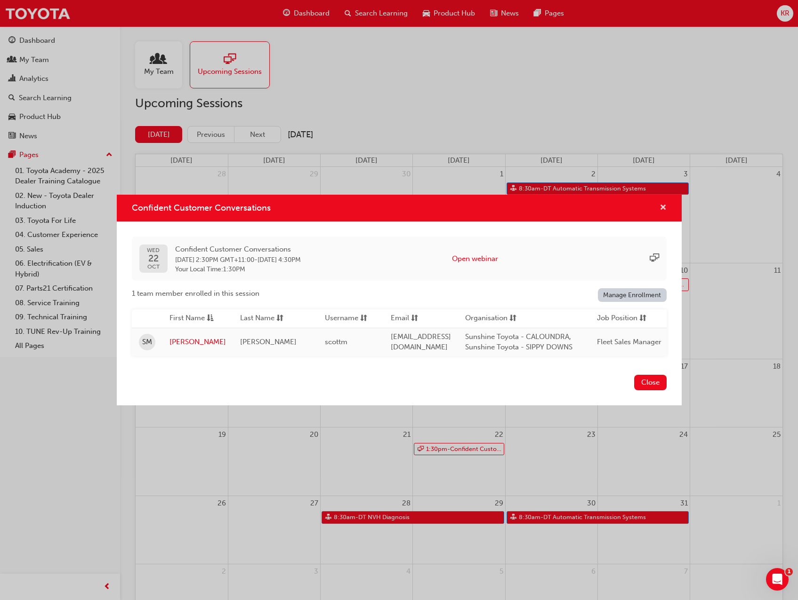
click at [663, 204] on span "cross-icon" at bounding box center [662, 208] width 7 height 8
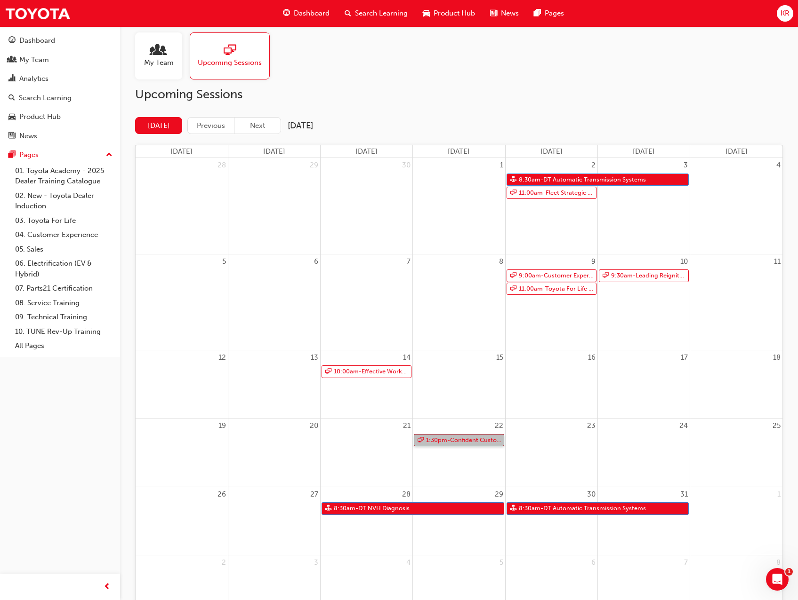
scroll to position [12, 0]
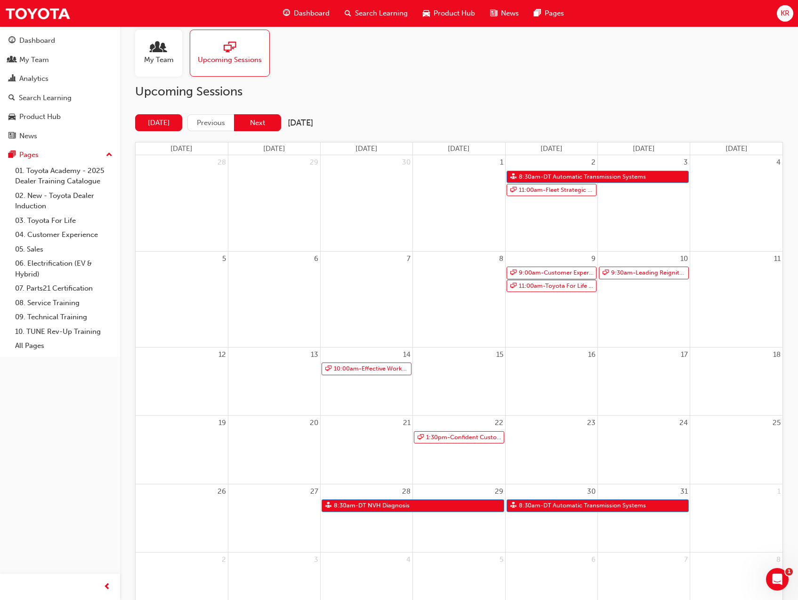
click at [264, 122] on button "Next" at bounding box center [257, 122] width 47 height 17
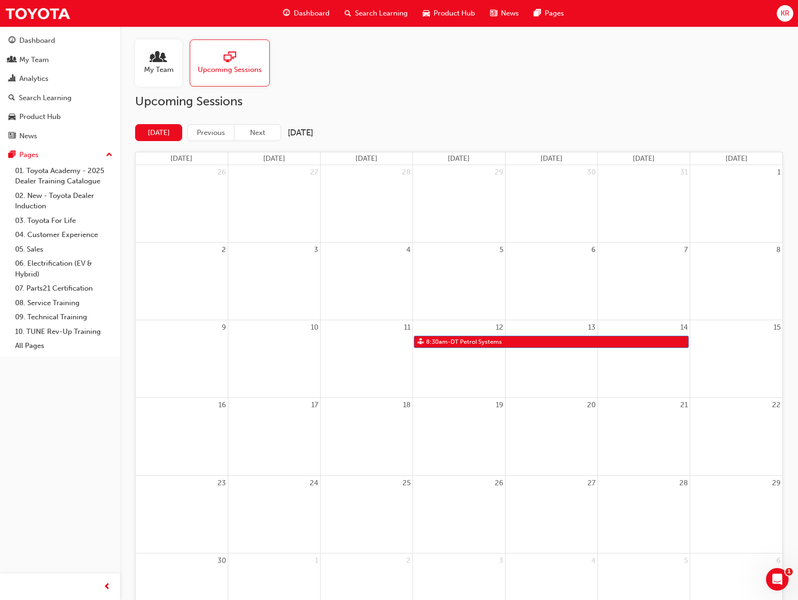
scroll to position [0, 0]
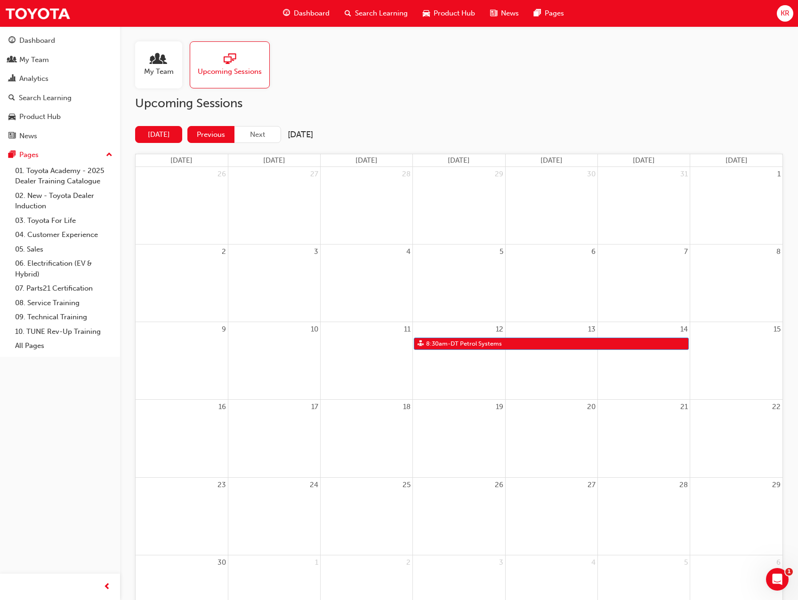
click at [216, 137] on button "Previous" at bounding box center [210, 134] width 47 height 17
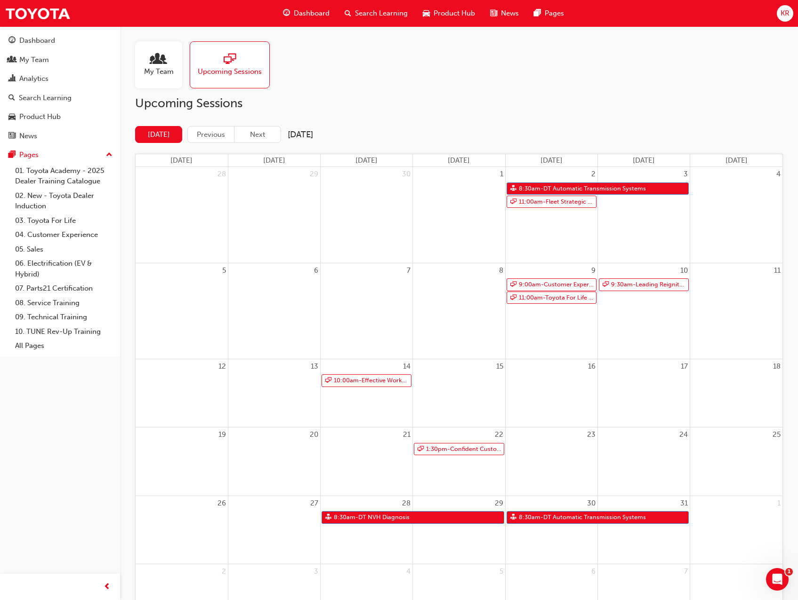
click at [216, 134] on button "Previous" at bounding box center [210, 134] width 47 height 17
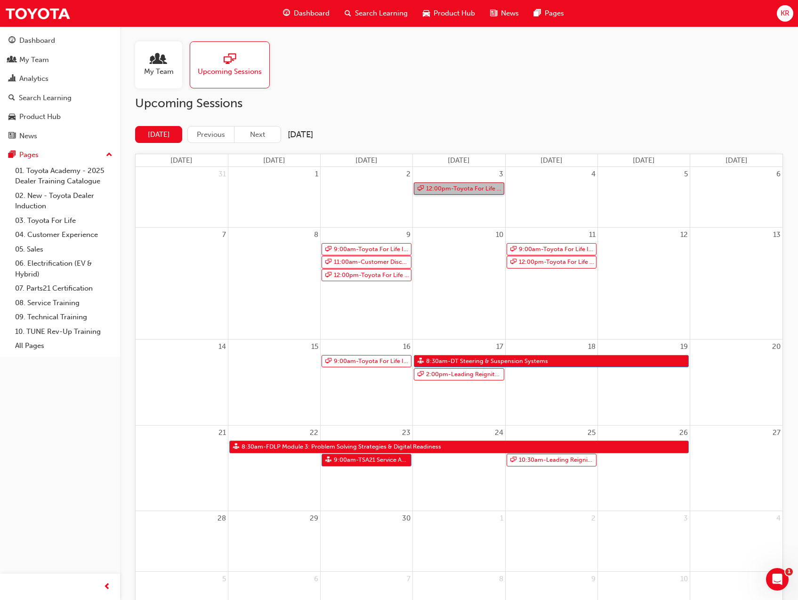
click at [454, 189] on link "12:00pm - Toyota For Life In Action - Virtual Classroom" at bounding box center [459, 189] width 90 height 13
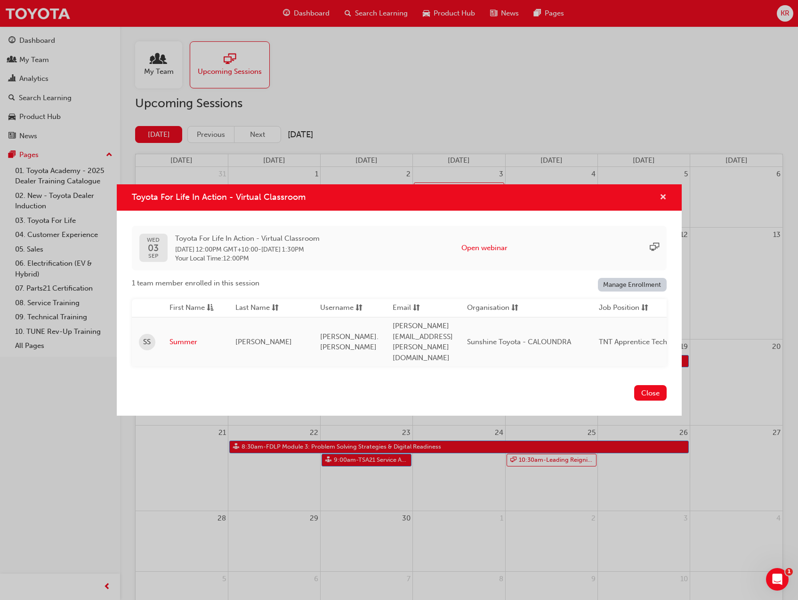
click at [664, 202] on span "cross-icon" at bounding box center [662, 198] width 7 height 8
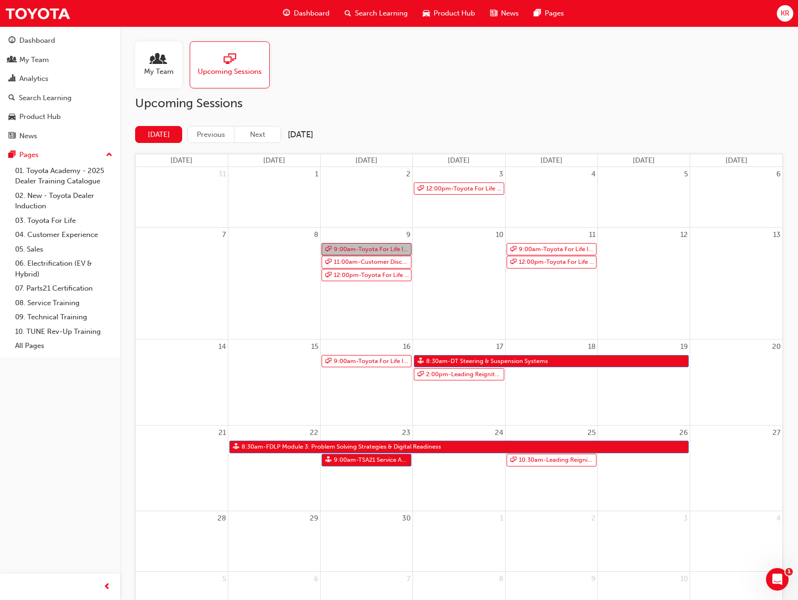
click at [374, 246] on link "9:00am - Toyota For Life In Action - Virtual Classroom" at bounding box center [366, 249] width 90 height 13
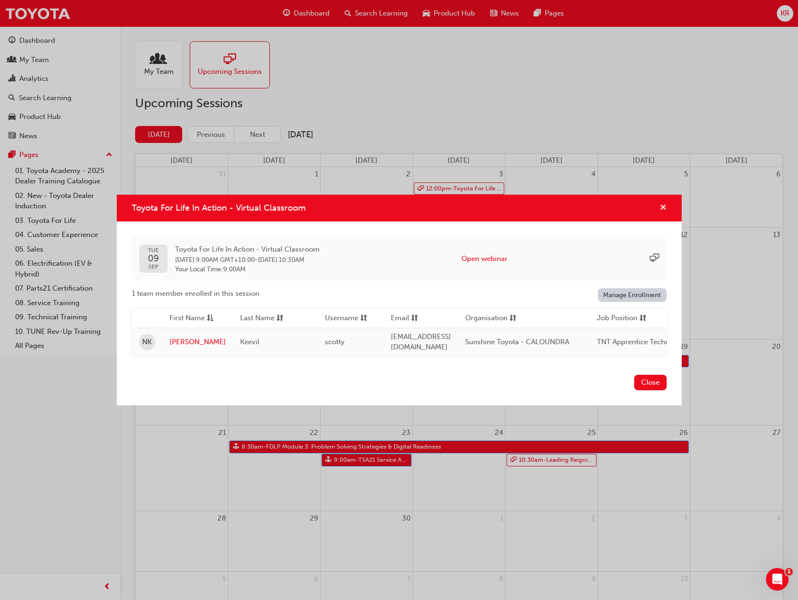
click at [659, 208] on span "cross-icon" at bounding box center [662, 208] width 7 height 8
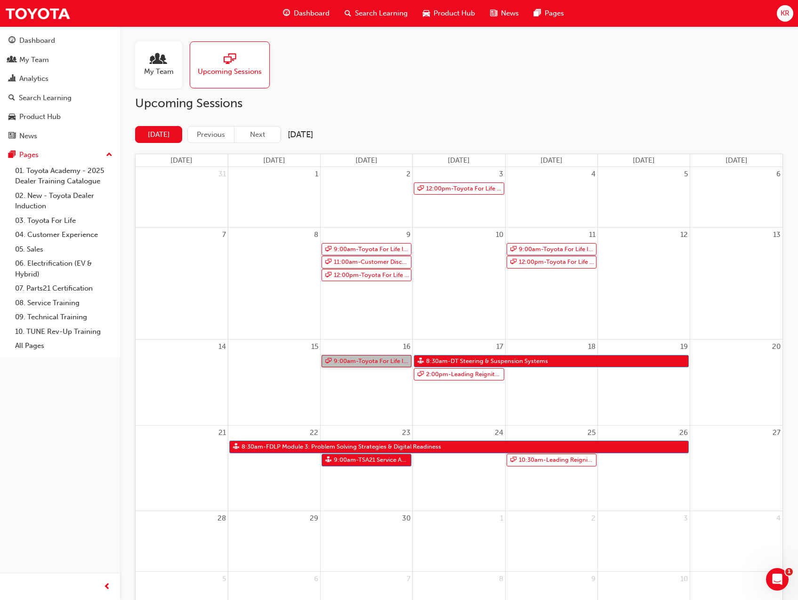
click at [366, 363] on link "9:00am - Toyota For Life In Action - Virtual Classroom" at bounding box center [366, 361] width 90 height 13
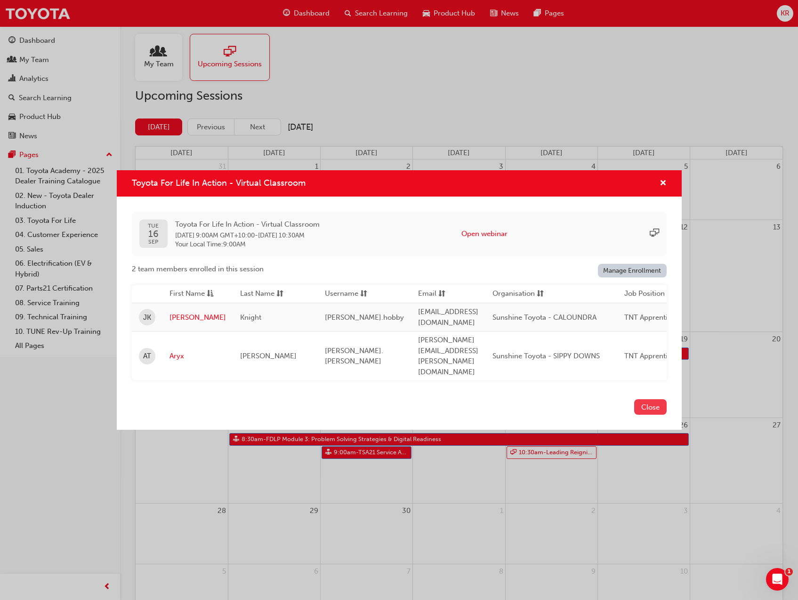
scroll to position [12, 0]
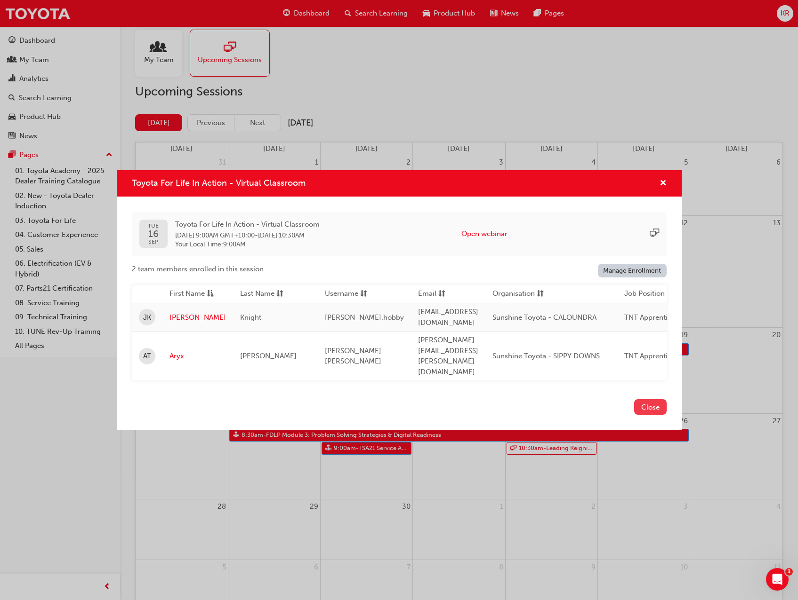
click at [648, 400] on button "Close" at bounding box center [650, 408] width 32 height 16
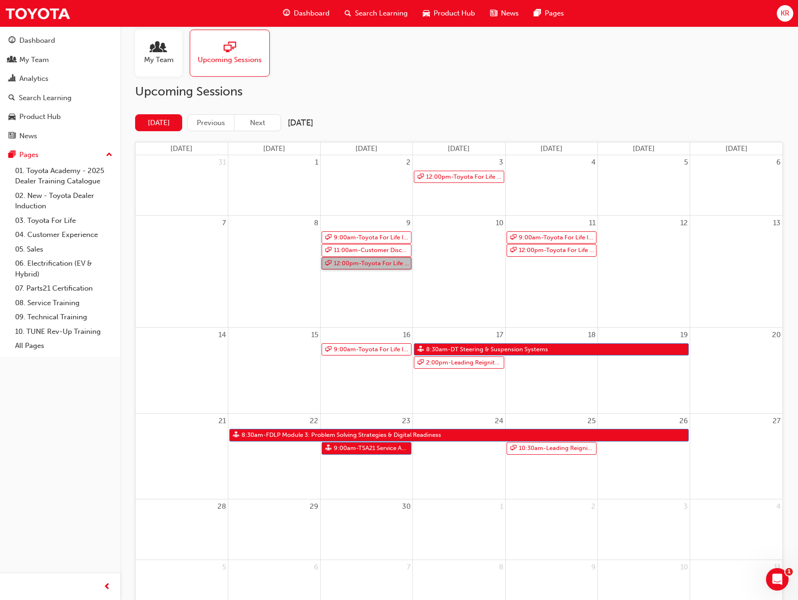
click at [352, 262] on link "12:00pm - Toyota For Life In Action - Virtual Classroom" at bounding box center [366, 263] width 90 height 13
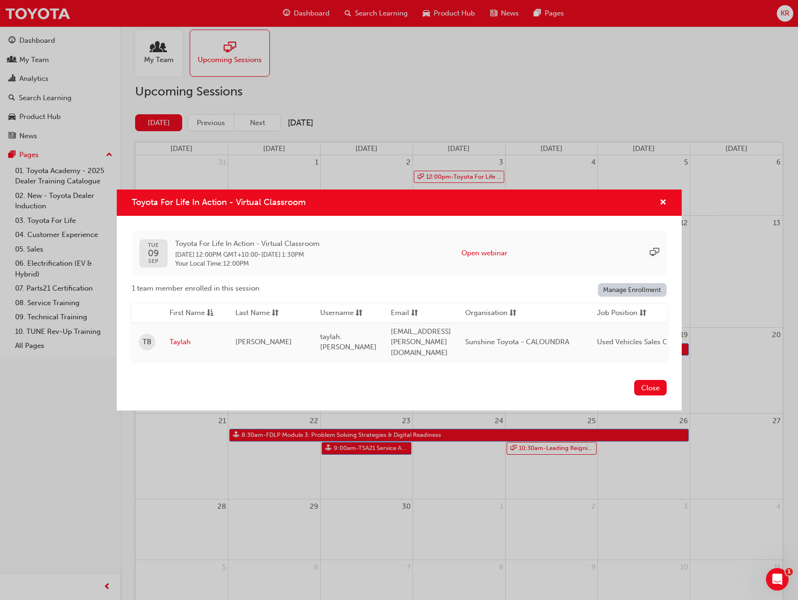
click at [643, 384] on button "Close" at bounding box center [650, 388] width 32 height 16
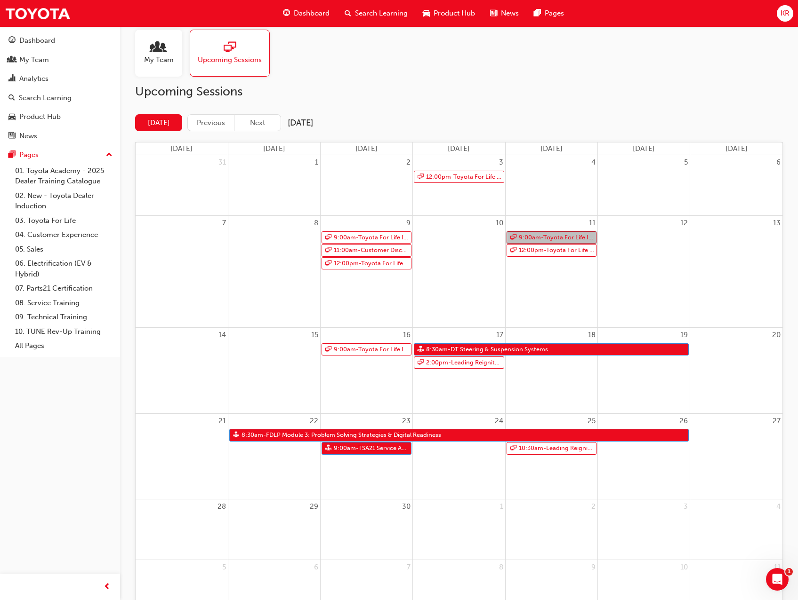
click at [525, 238] on link "9:00am - Toyota For Life In Action - Virtual Classroom" at bounding box center [551, 238] width 90 height 13
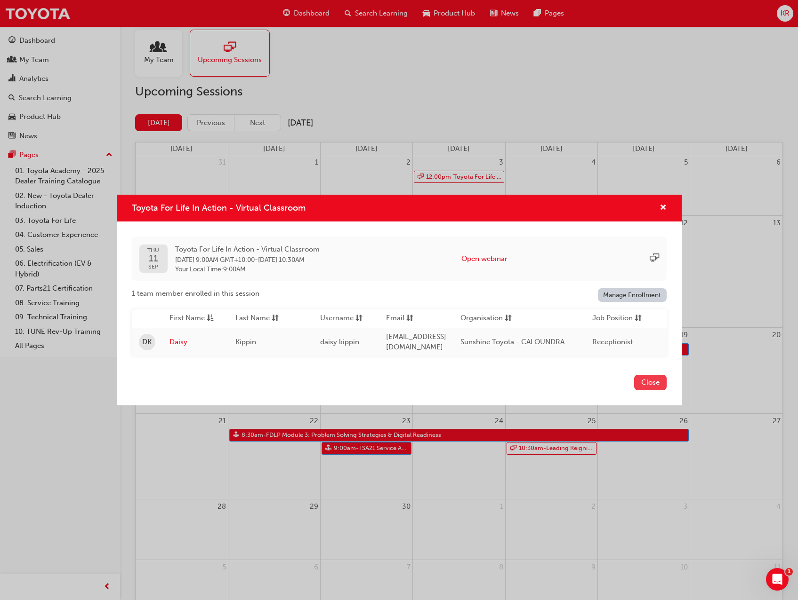
click at [648, 385] on button "Close" at bounding box center [650, 383] width 32 height 16
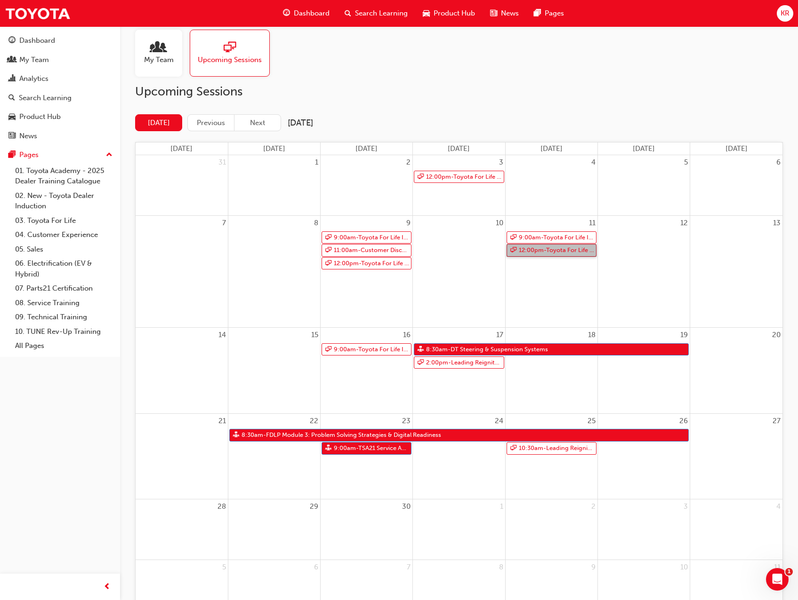
click at [553, 251] on link "12:00pm - Toyota For Life In Action - Virtual Classroom" at bounding box center [551, 250] width 90 height 13
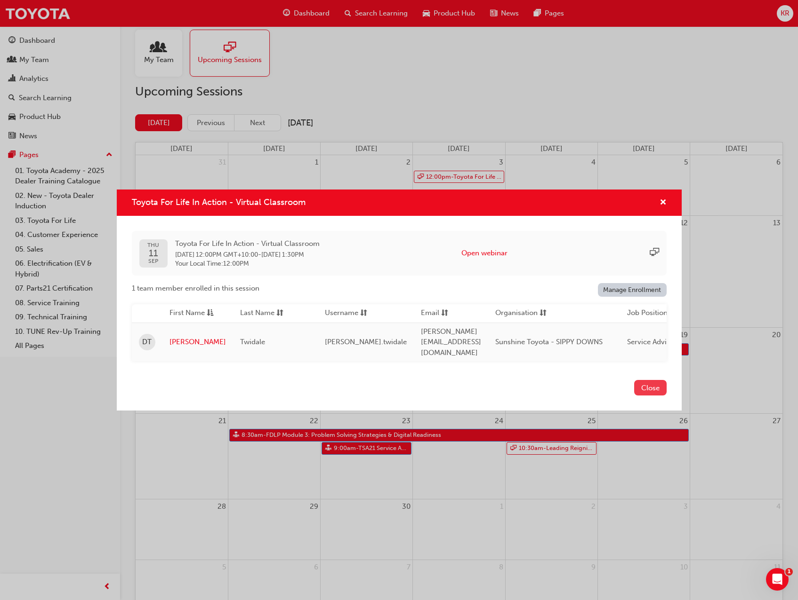
click at [648, 384] on button "Close" at bounding box center [650, 388] width 32 height 16
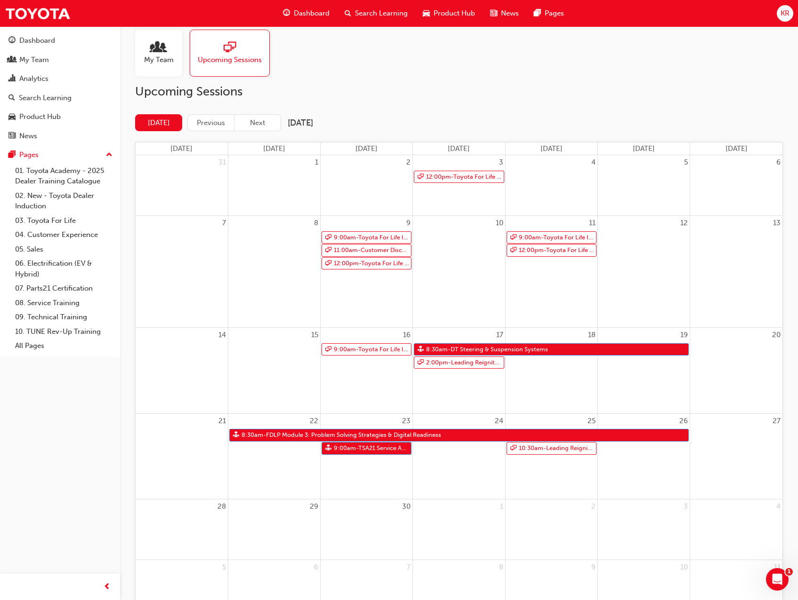
click at [539, 395] on div "18" at bounding box center [551, 370] width 92 height 85
